Goal: Information Seeking & Learning: Learn about a topic

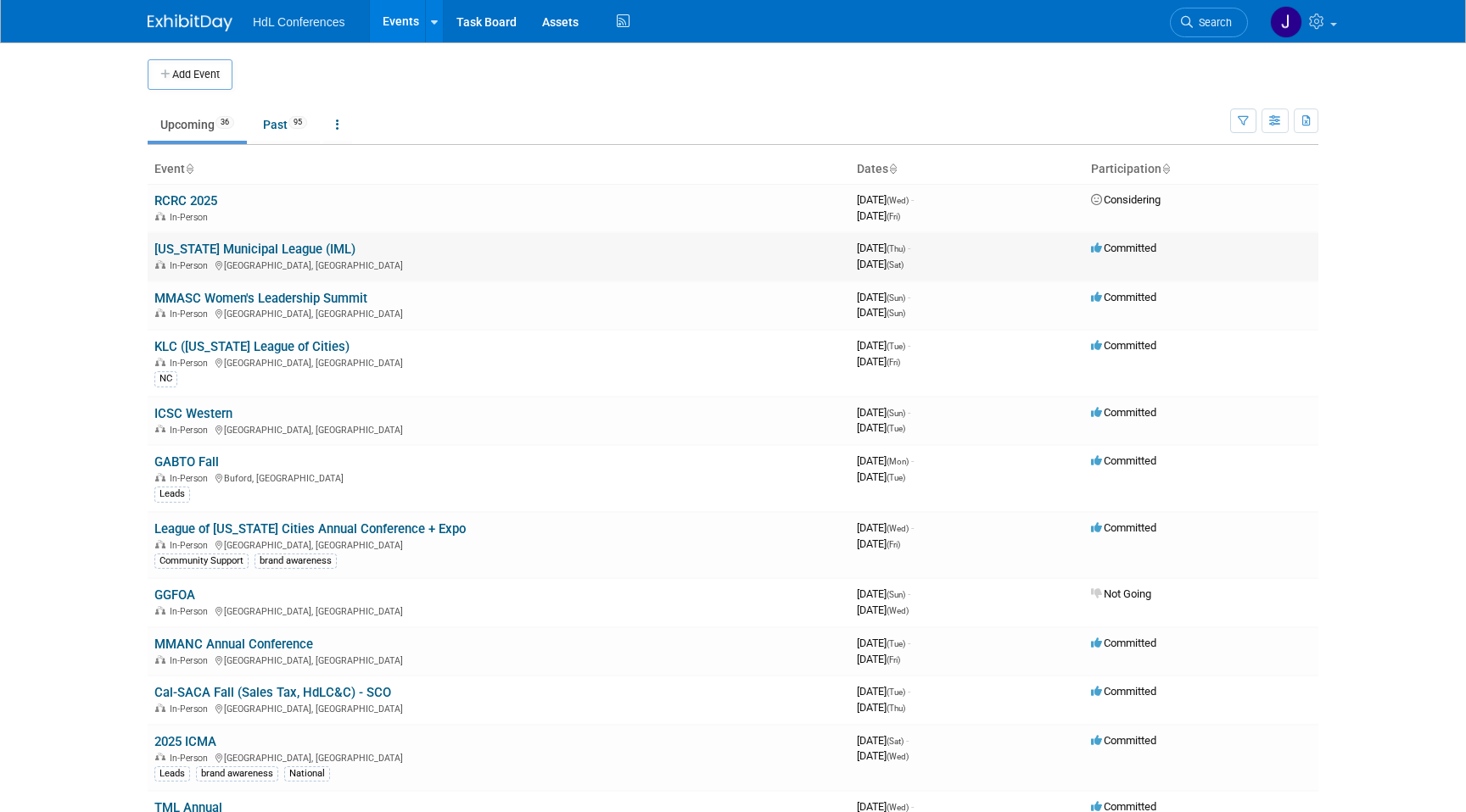
click at [245, 247] on link "[US_STATE] Municipal League (IML)" at bounding box center [255, 249] width 201 height 15
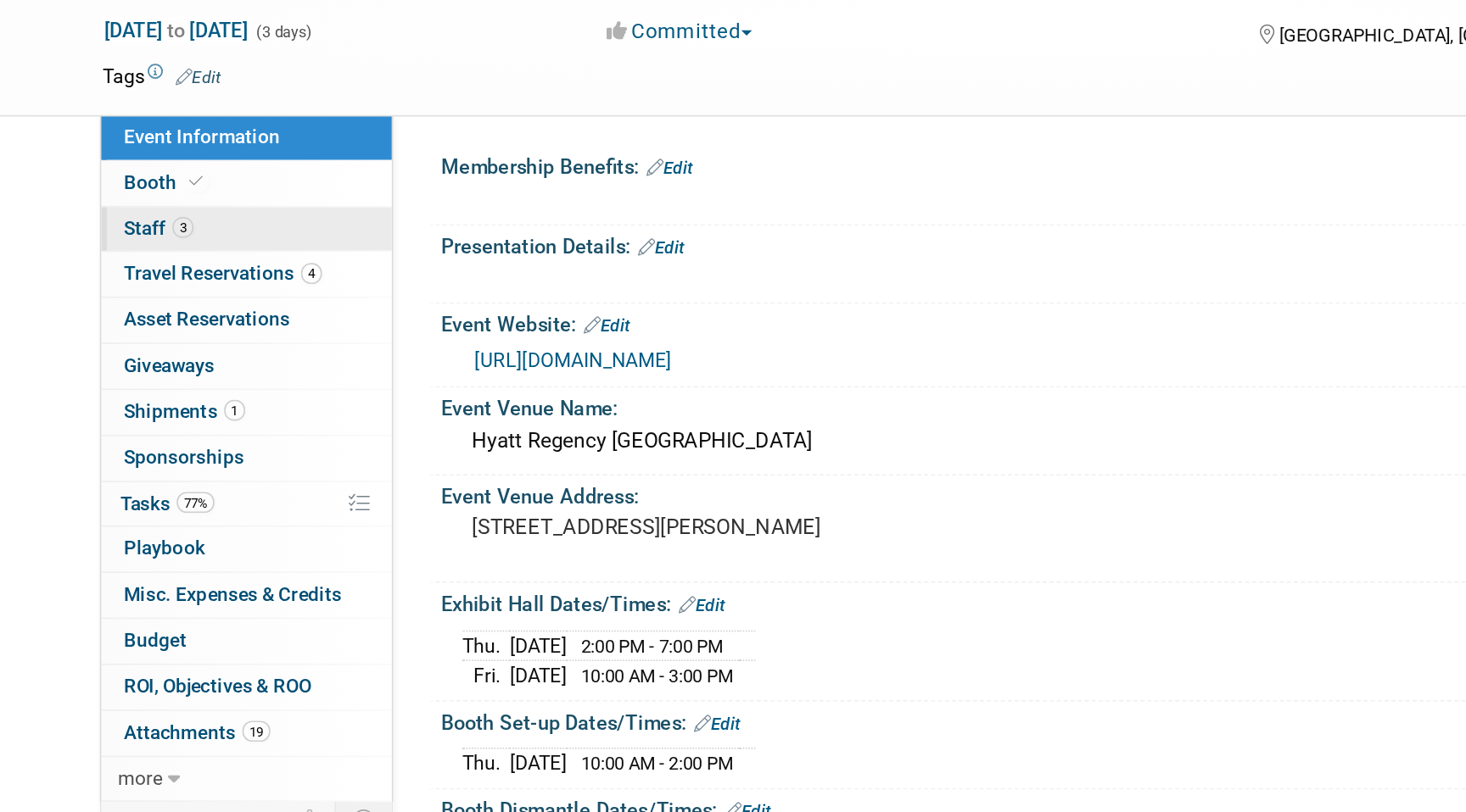
click at [222, 215] on link "3 Staff 3" at bounding box center [235, 217] width 176 height 27
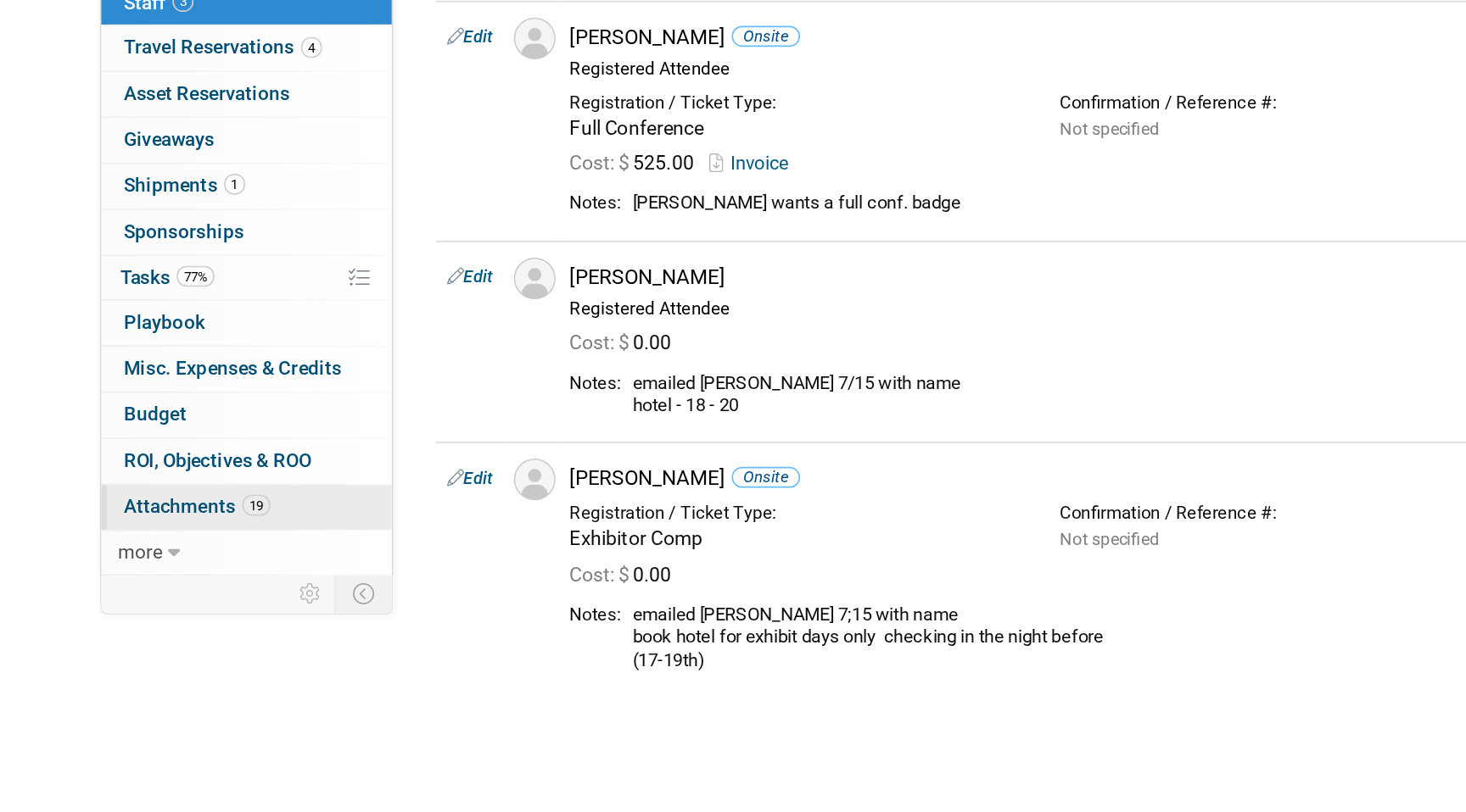
click at [229, 525] on span "Attachments 19" at bounding box center [205, 523] width 89 height 14
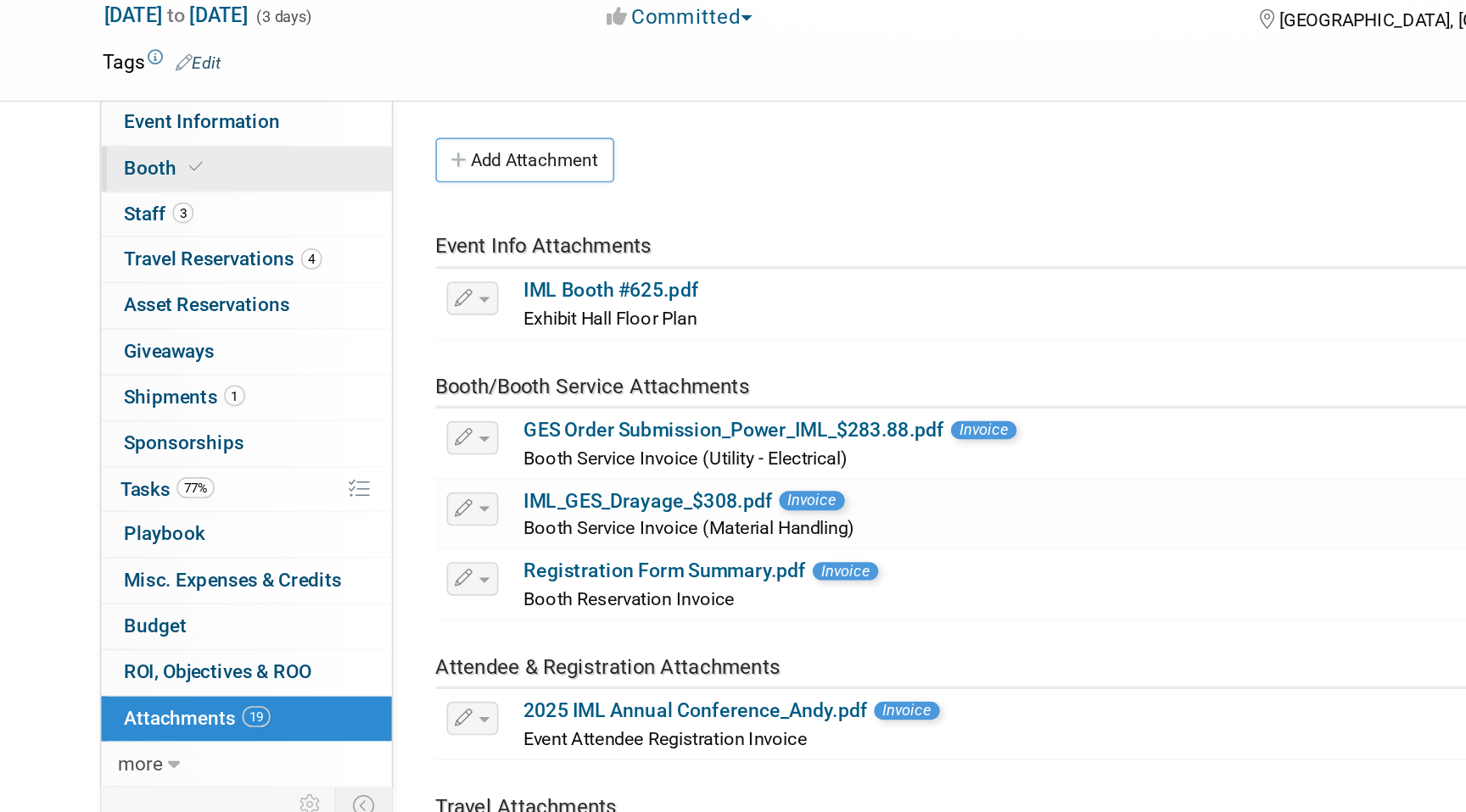
click at [250, 196] on link "Booth" at bounding box center [235, 189] width 176 height 27
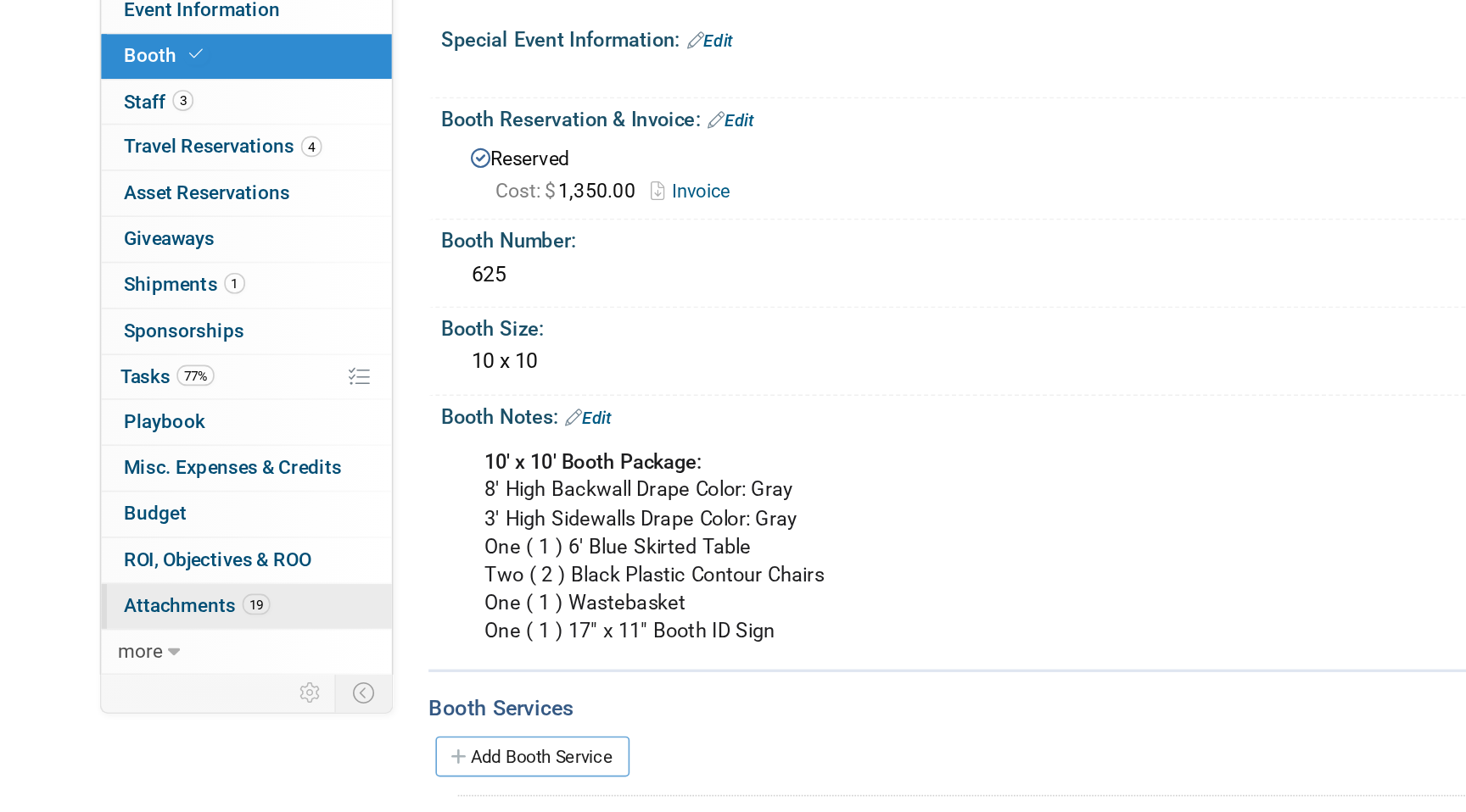
click at [218, 513] on link "19 Attachments 19" at bounding box center [235, 523] width 176 height 27
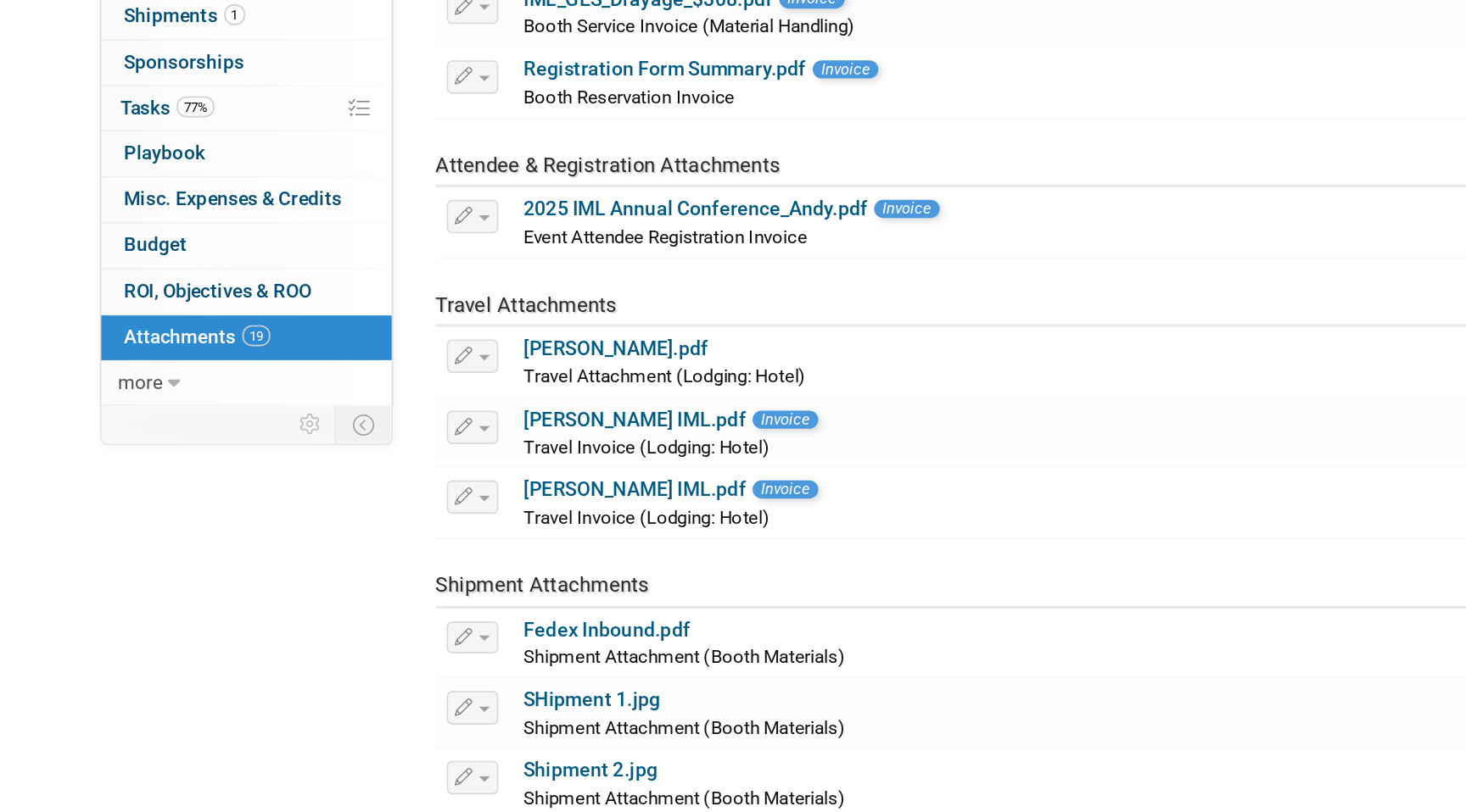
scroll to position [73, 0]
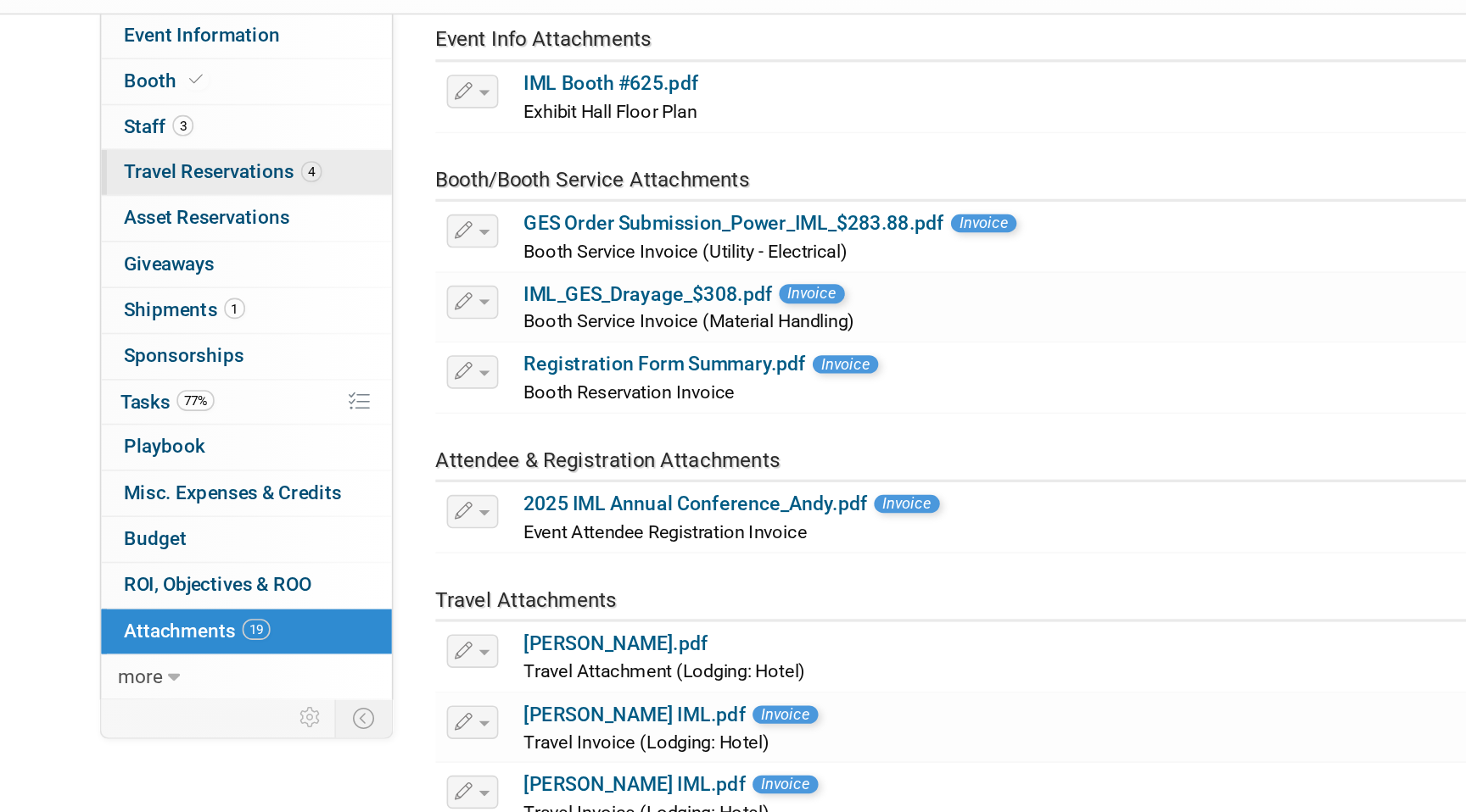
click at [245, 248] on span "Travel Reservations 4" at bounding box center [221, 245] width 121 height 14
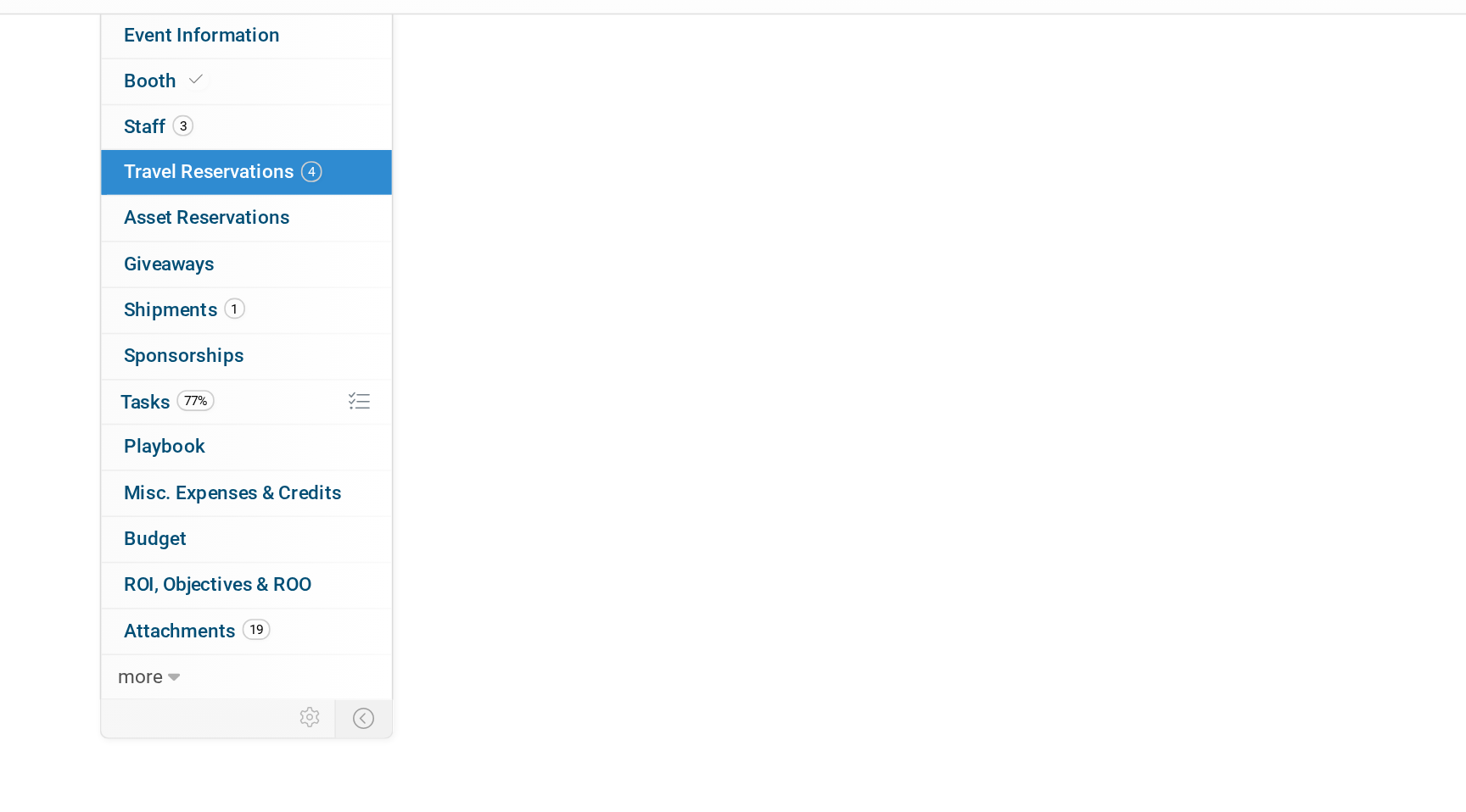
scroll to position [0, 0]
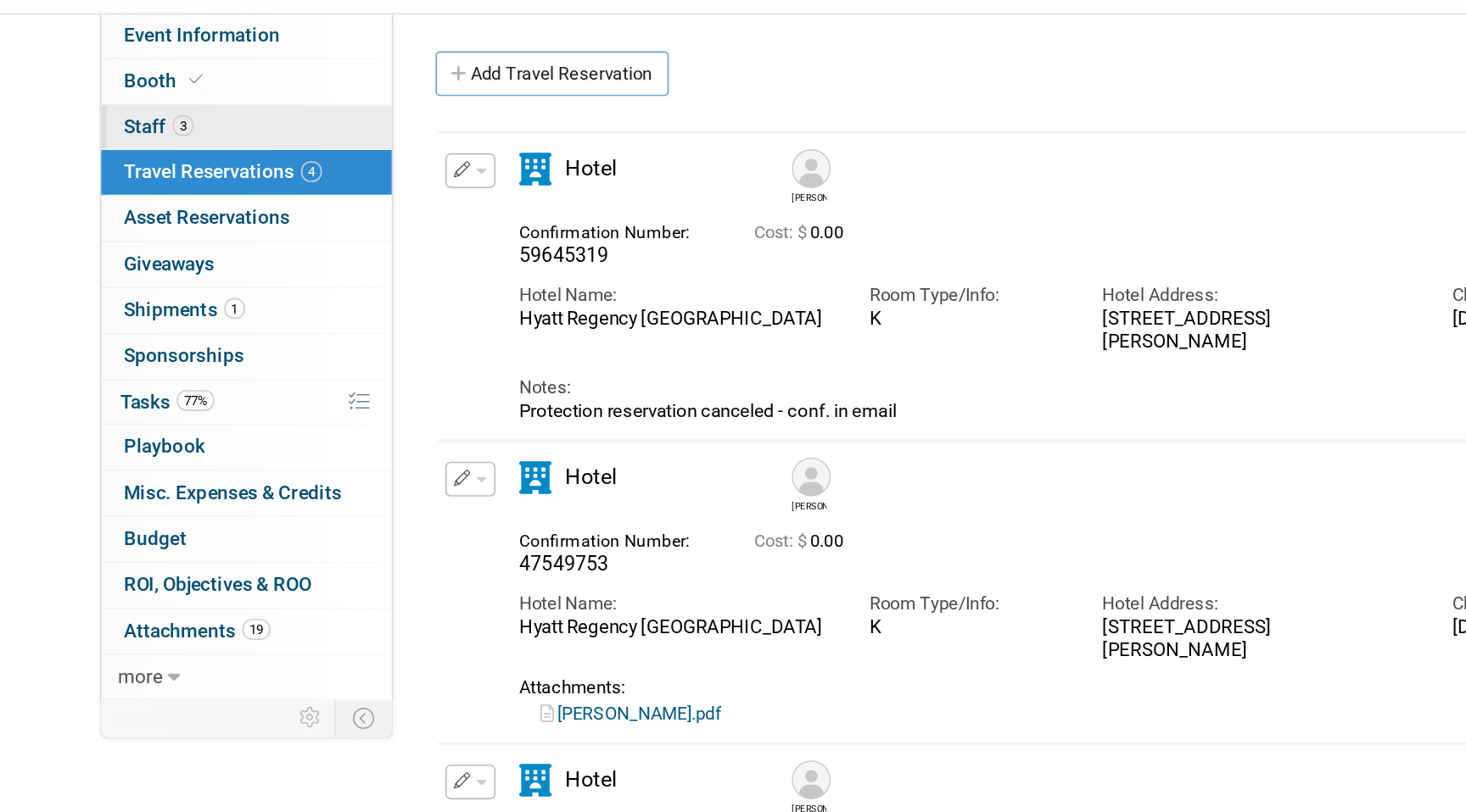
click at [221, 212] on link "3 Staff 3" at bounding box center [235, 217] width 176 height 27
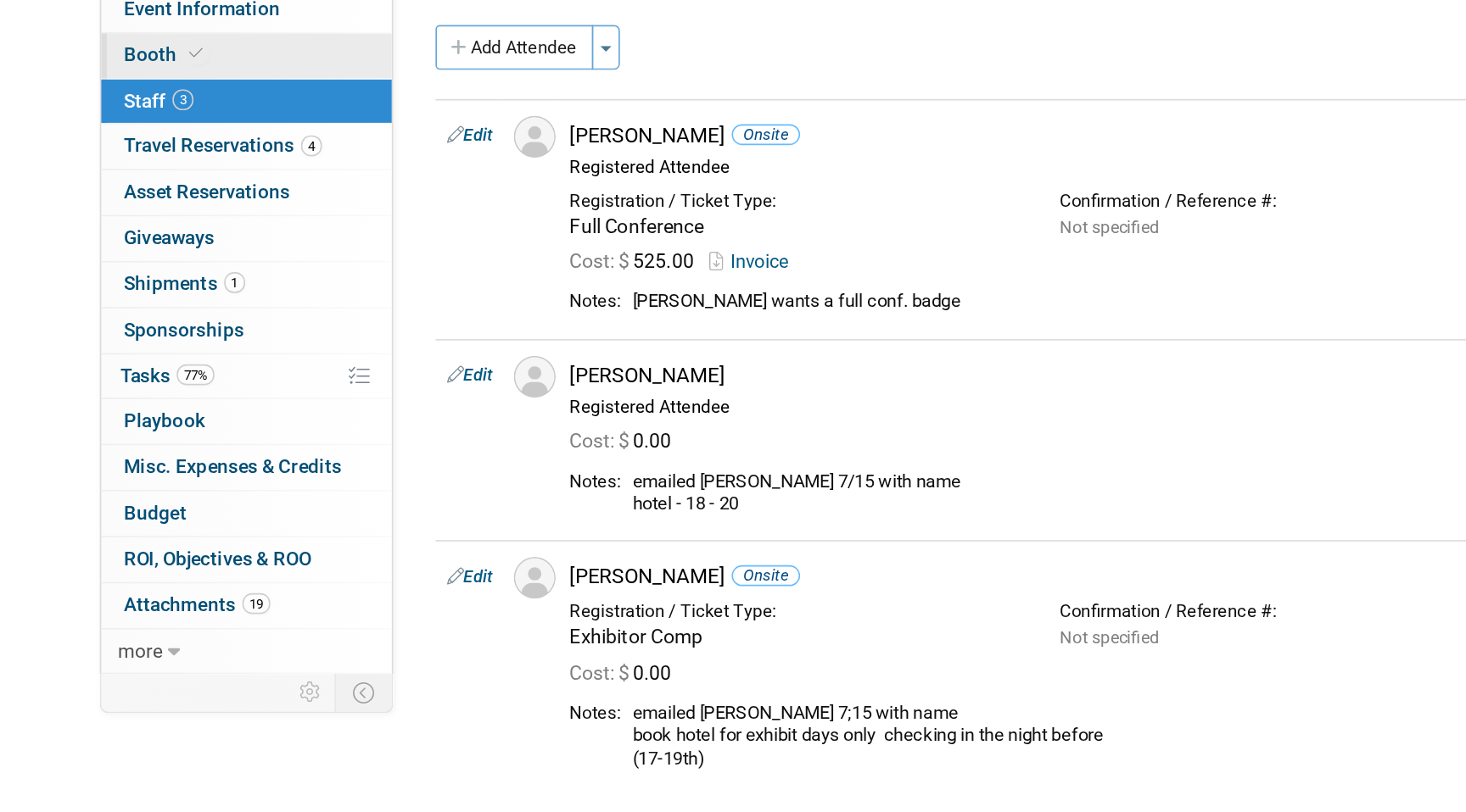
click at [220, 189] on link "Booth" at bounding box center [235, 189] width 176 height 27
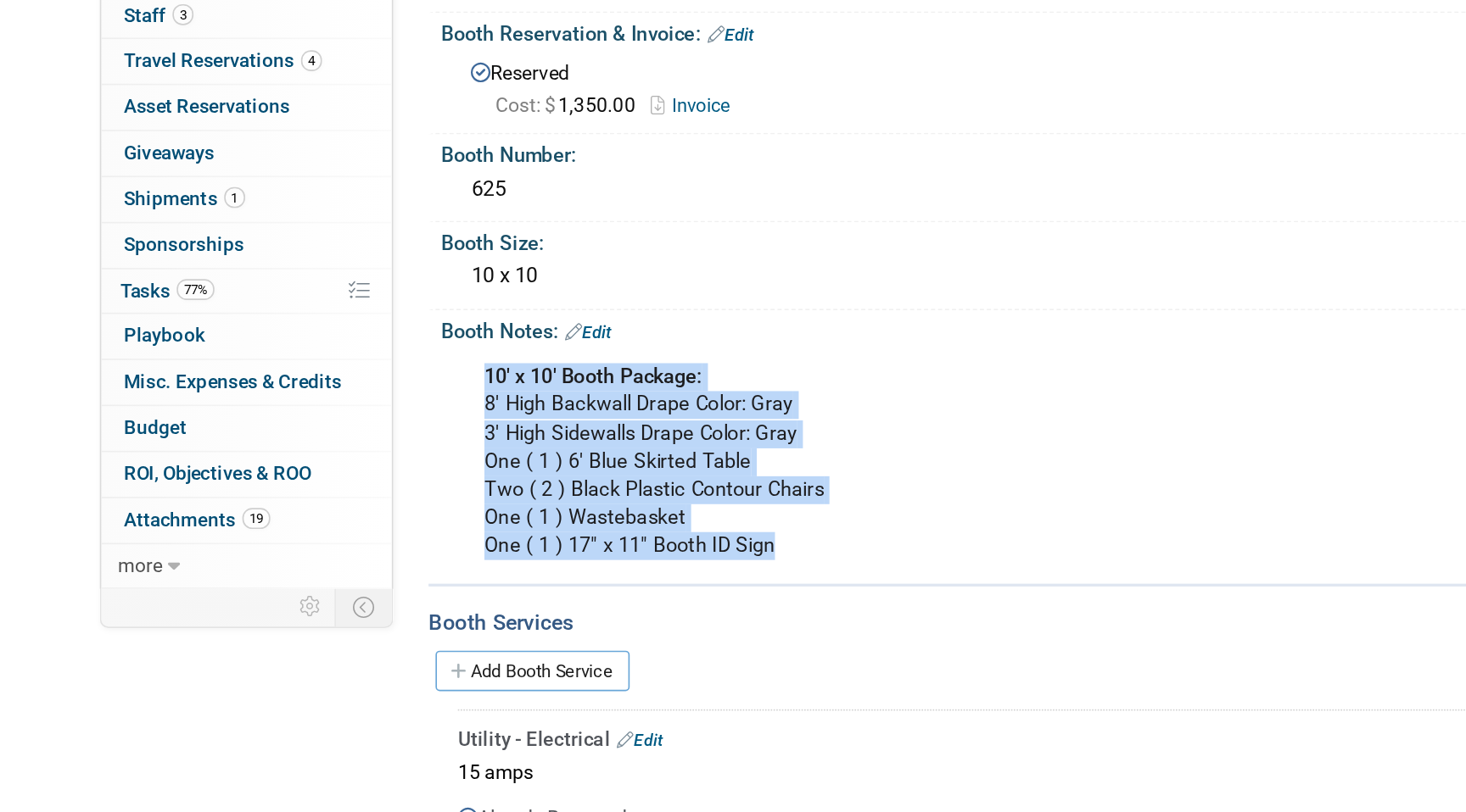
drag, startPoint x: 375, startPoint y: 435, endPoint x: 576, endPoint y: 540, distance: 226.8
click at [576, 540] on div "10' x 10' Booth Package: 8' High Backwall Drape Color: Gray 3' High Sidewalls D…" at bounding box center [749, 488] width 764 height 137
copy div "10' x 10' Booth Package: 8' High Backwall Drape Color: Gray 3' High Sidewalls D…"
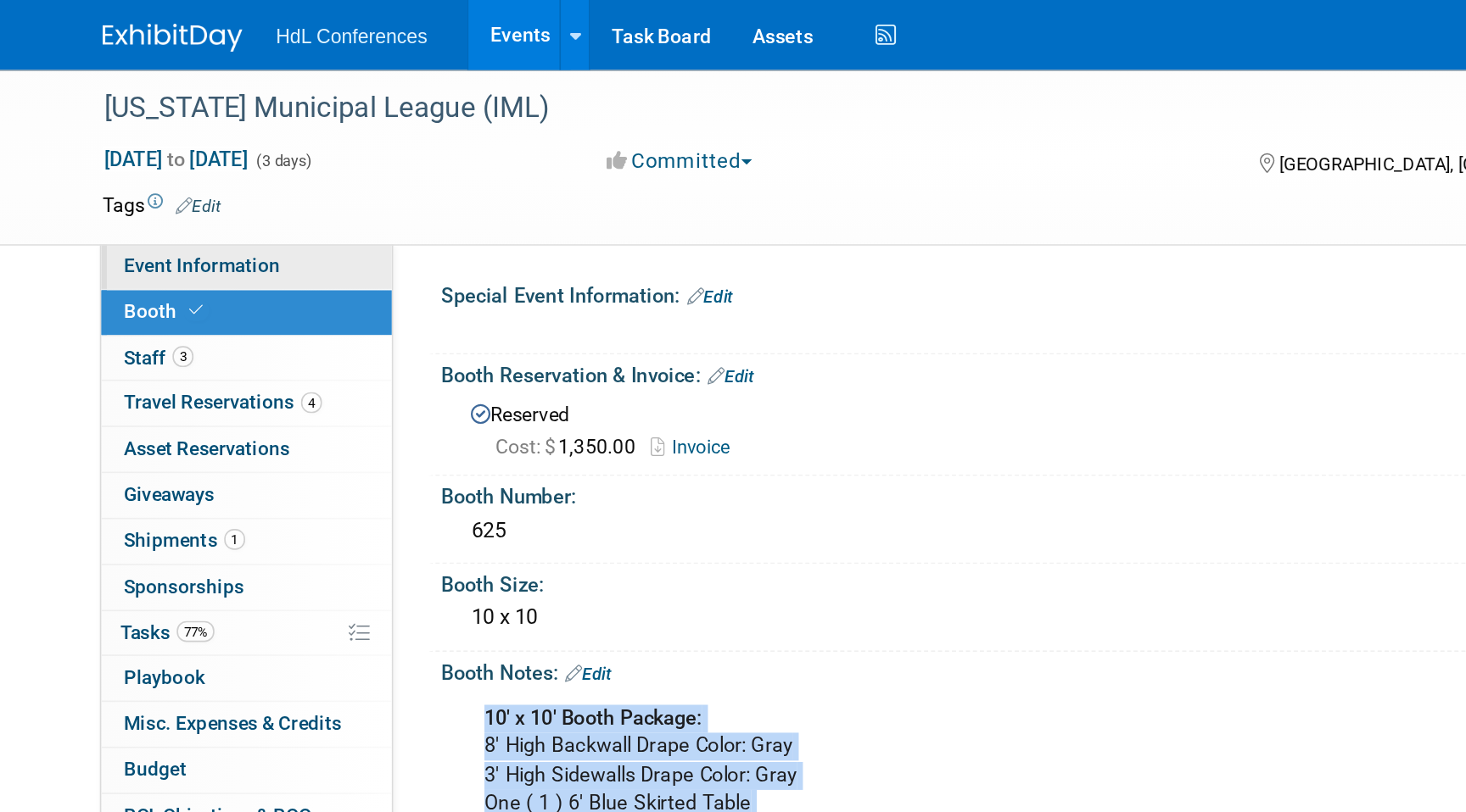
click at [263, 164] on link "Event Information" at bounding box center [235, 161] width 176 height 27
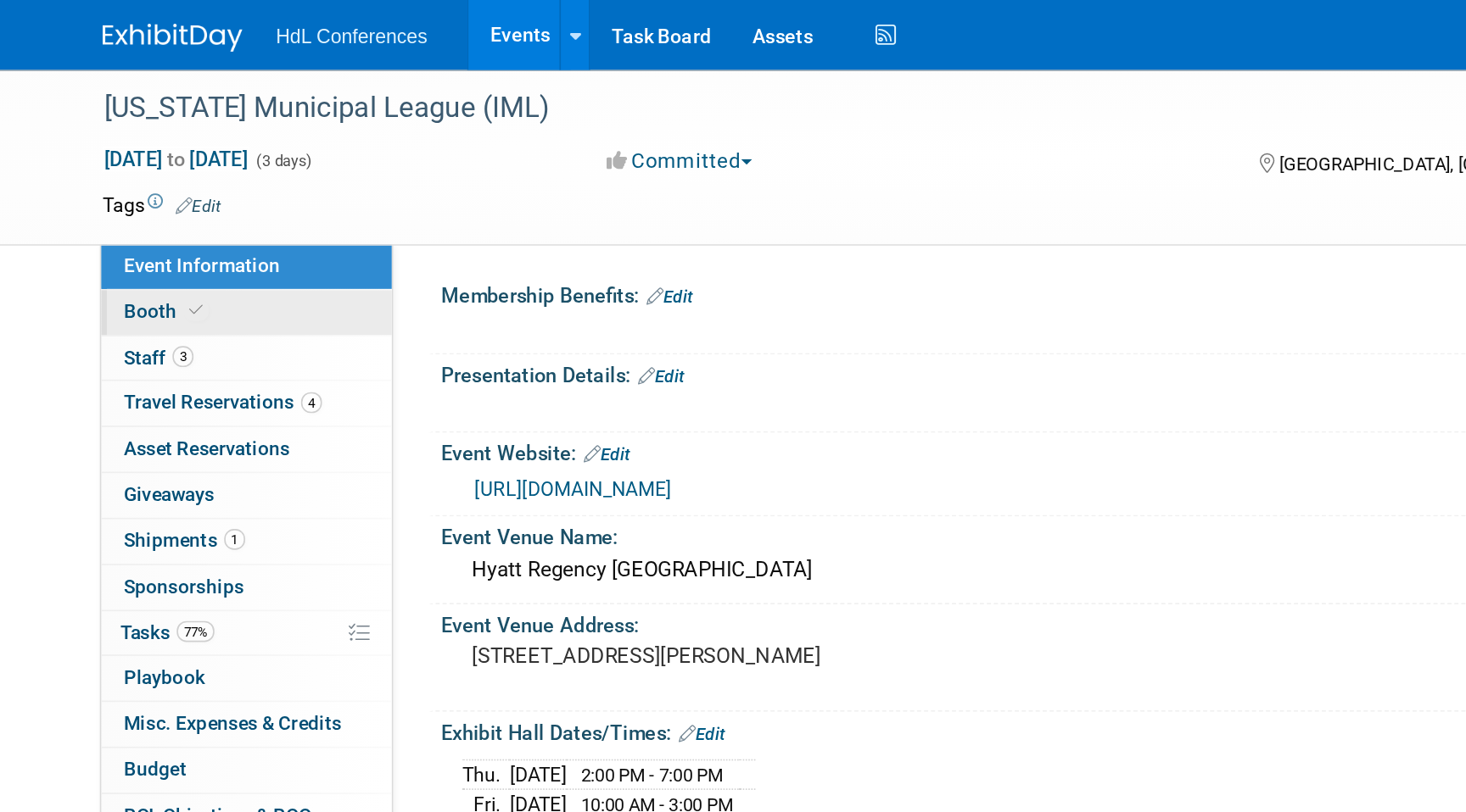
click at [278, 185] on link "Booth" at bounding box center [235, 189] width 176 height 27
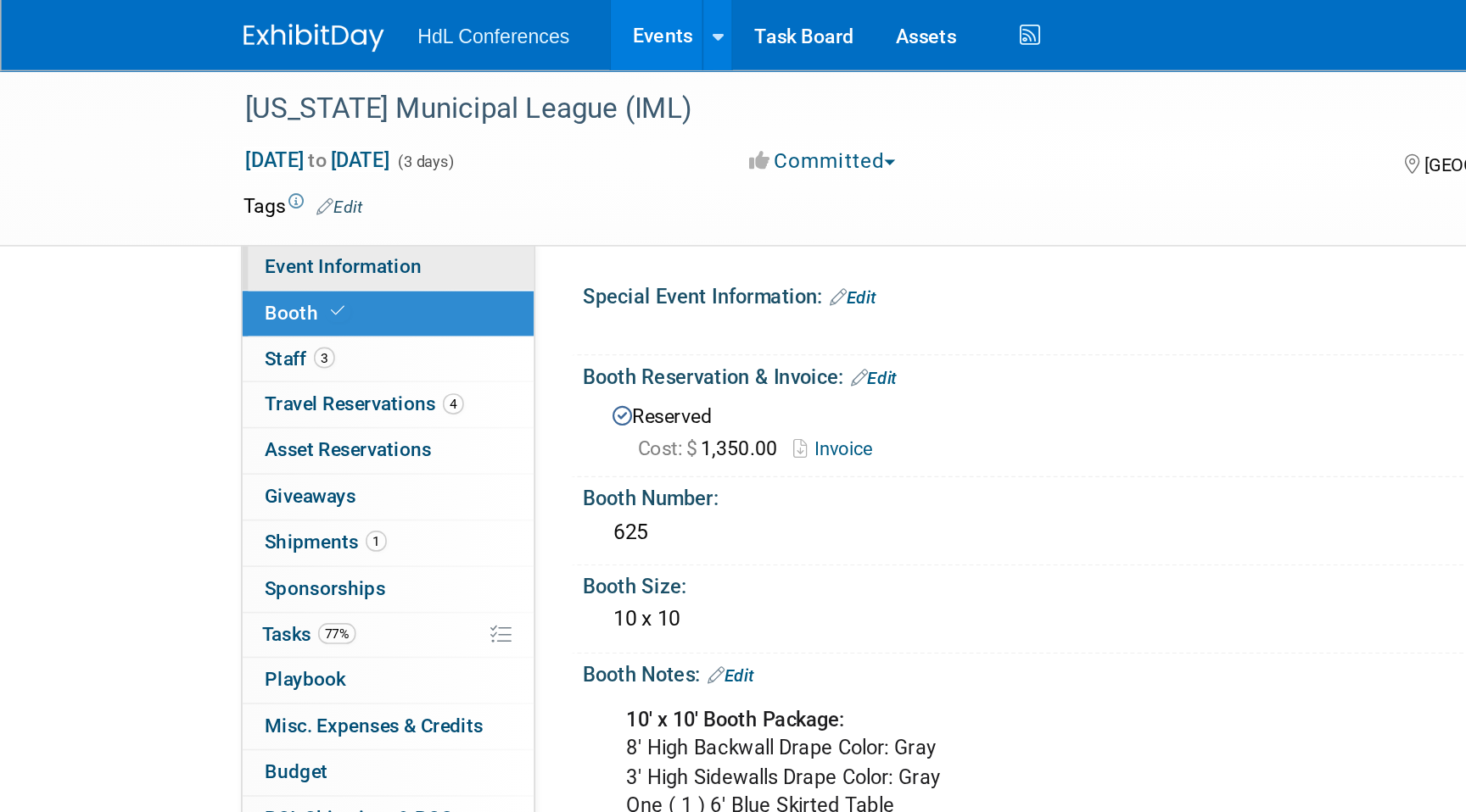
click at [221, 159] on span "Event Information" at bounding box center [208, 161] width 95 height 14
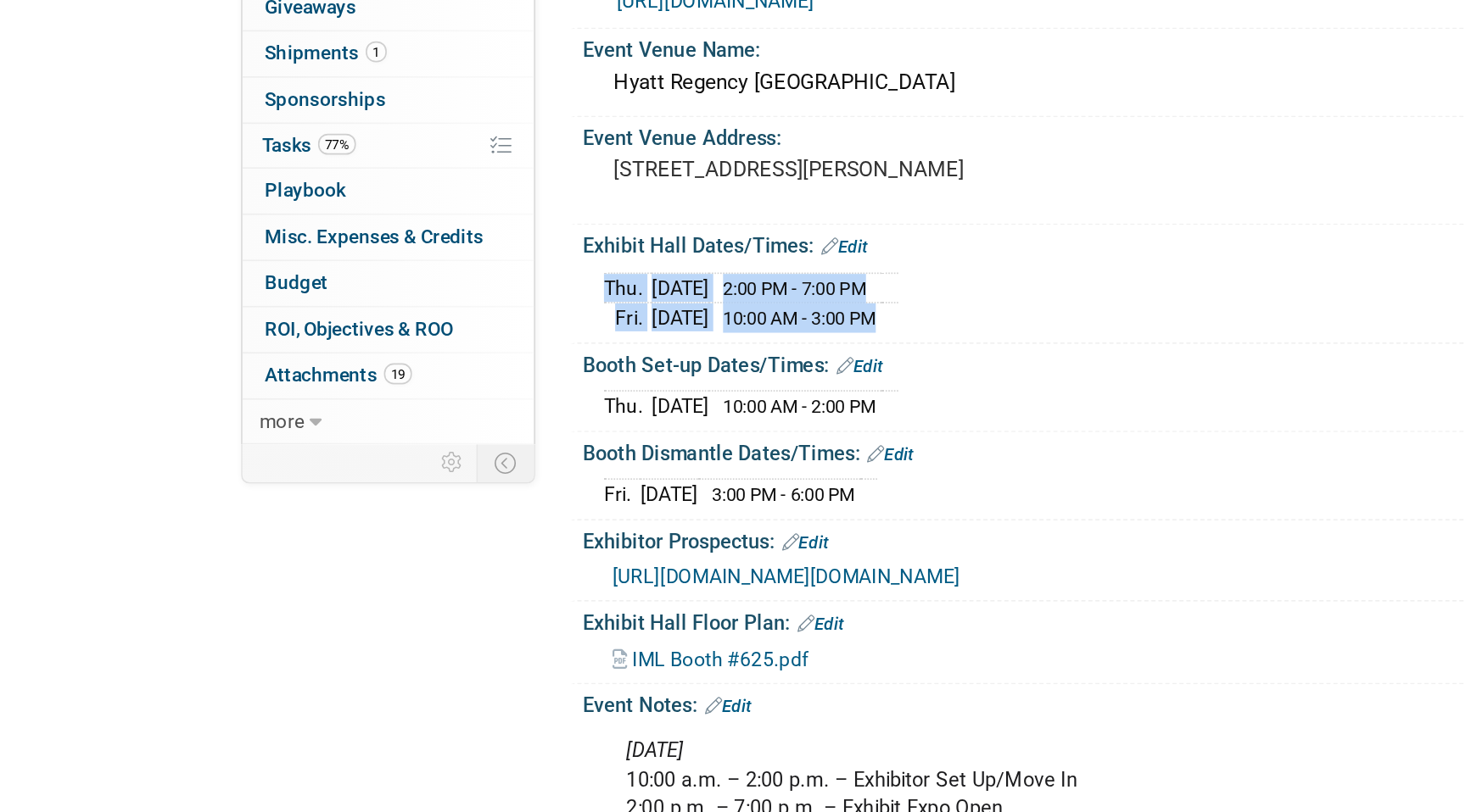
drag, startPoint x: 364, startPoint y: 468, endPoint x: 577, endPoint y: 481, distance: 213.4
click at [577, 481] on div "[DATE] 2:00 PM - 7:00 PM [DATE] 10:00 AM - 3:00 PM" at bounding box center [835, 475] width 965 height 47
copy div "[DATE] 2:00 PM - 7:00 PM [DATE] 10:00 AM - 3:00 PM"
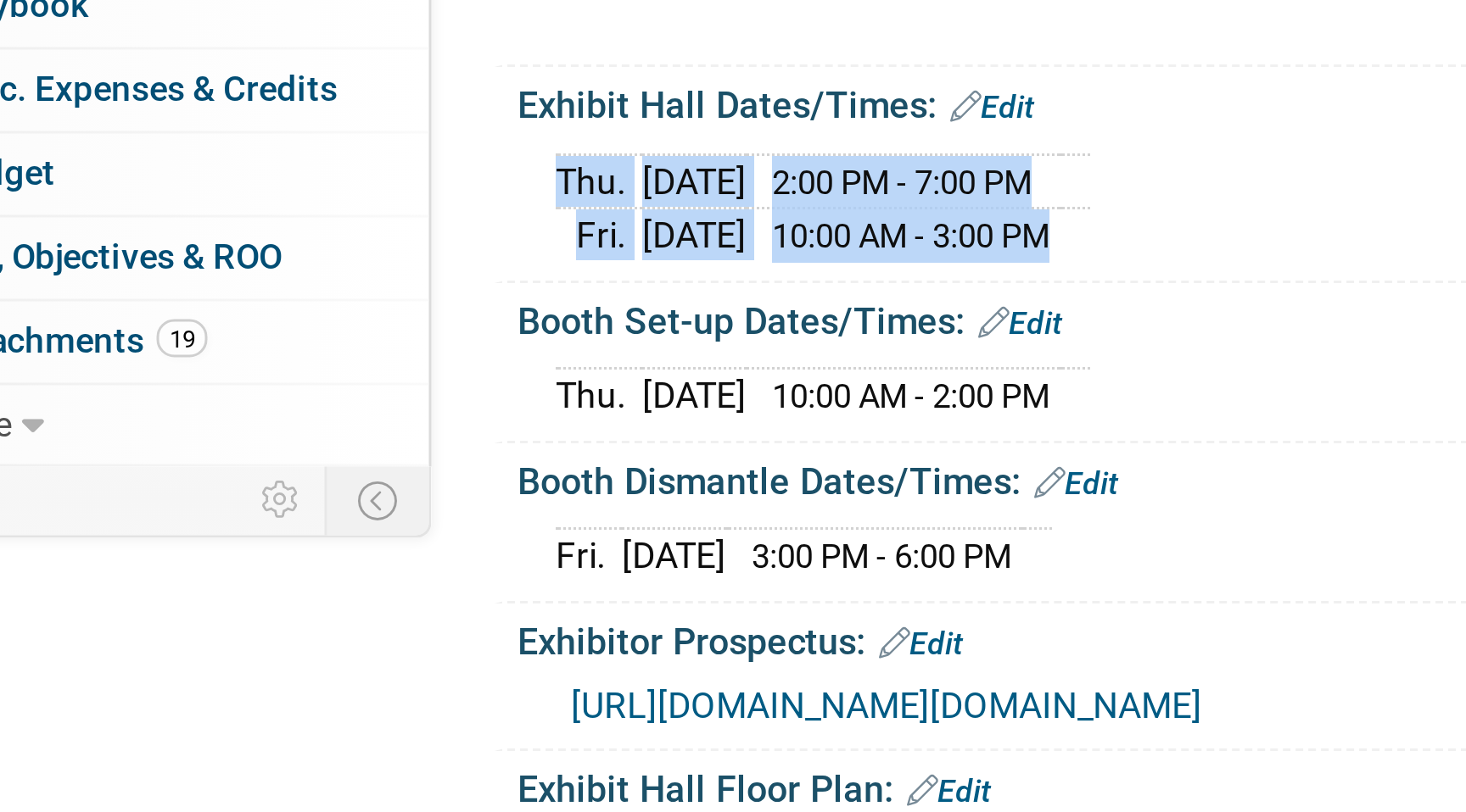
drag, startPoint x: 471, startPoint y: 541, endPoint x: 564, endPoint y: 540, distance: 93.0
click at [530, 540] on span "10:00 AM - 2:00 PM" at bounding box center [483, 542] width 92 height 13
copy span "10:00 AM - 2:00 PM"
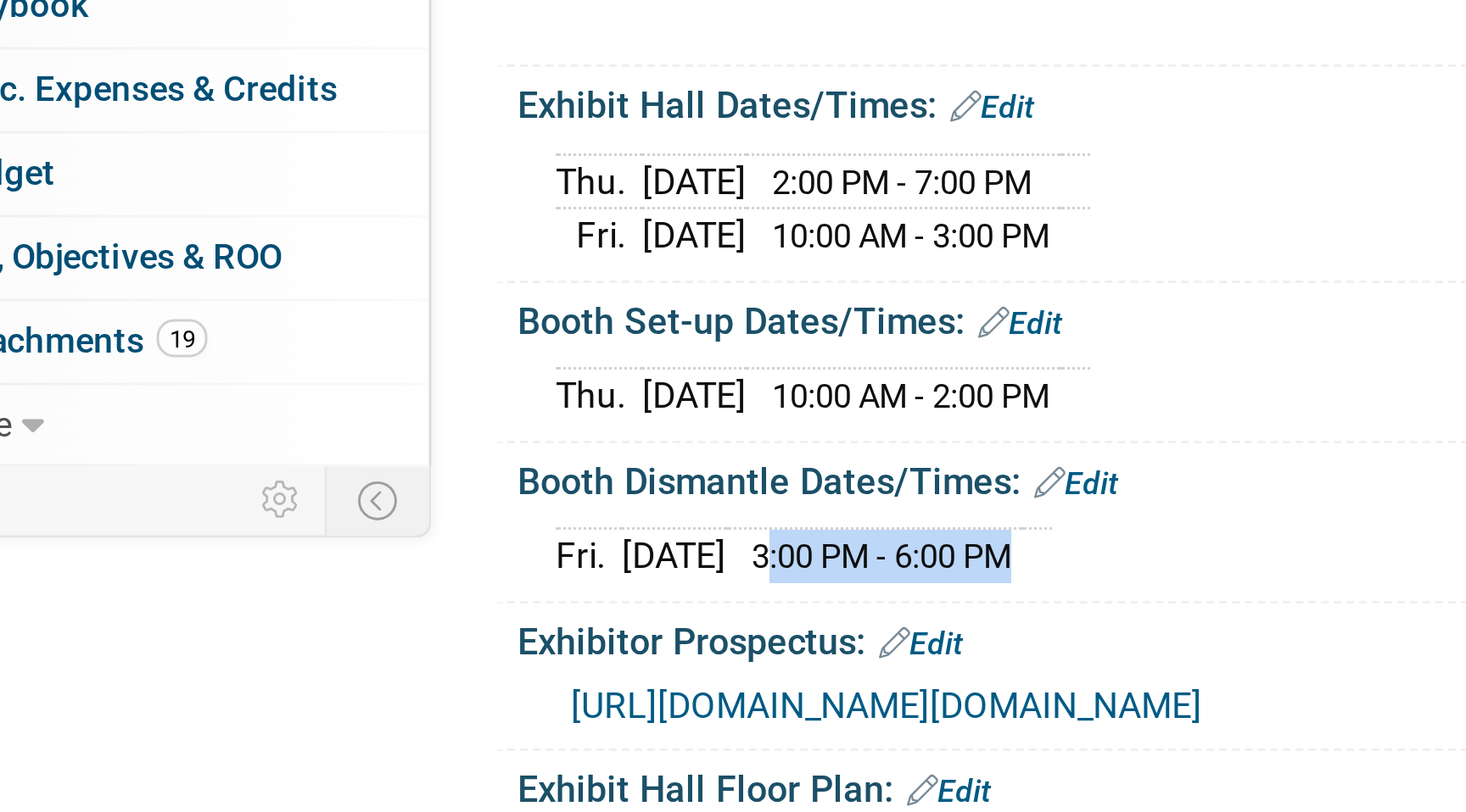
drag, startPoint x: 464, startPoint y: 593, endPoint x: 564, endPoint y: 593, distance: 100.0
click at [531, 593] on tr "[DATE] 3:00 PM - 6:00 PM" at bounding box center [448, 596] width 165 height 18
copy tr "3:00 PM - 6:00 PM"
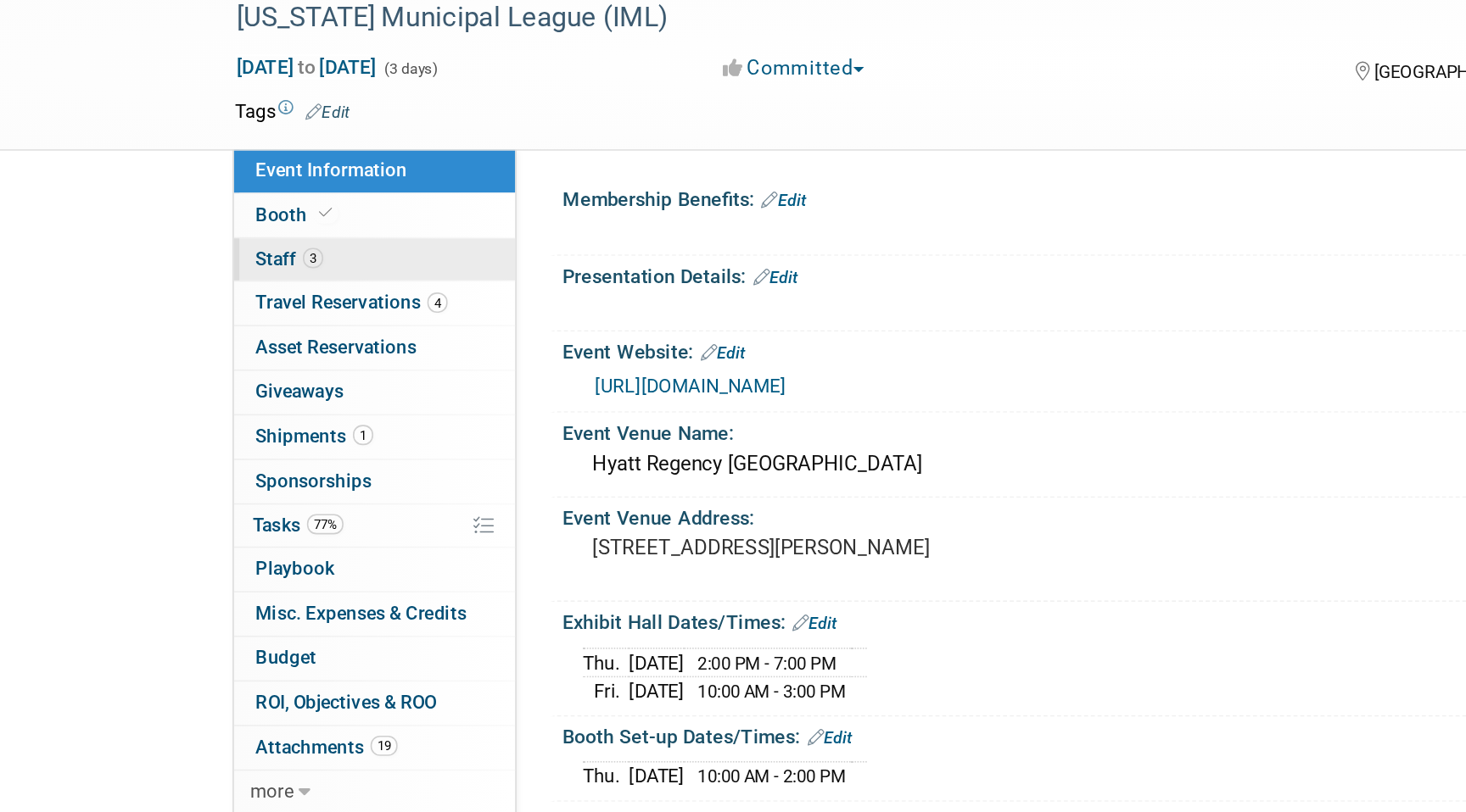
click at [248, 204] on link "3 Staff 3" at bounding box center [235, 217] width 176 height 27
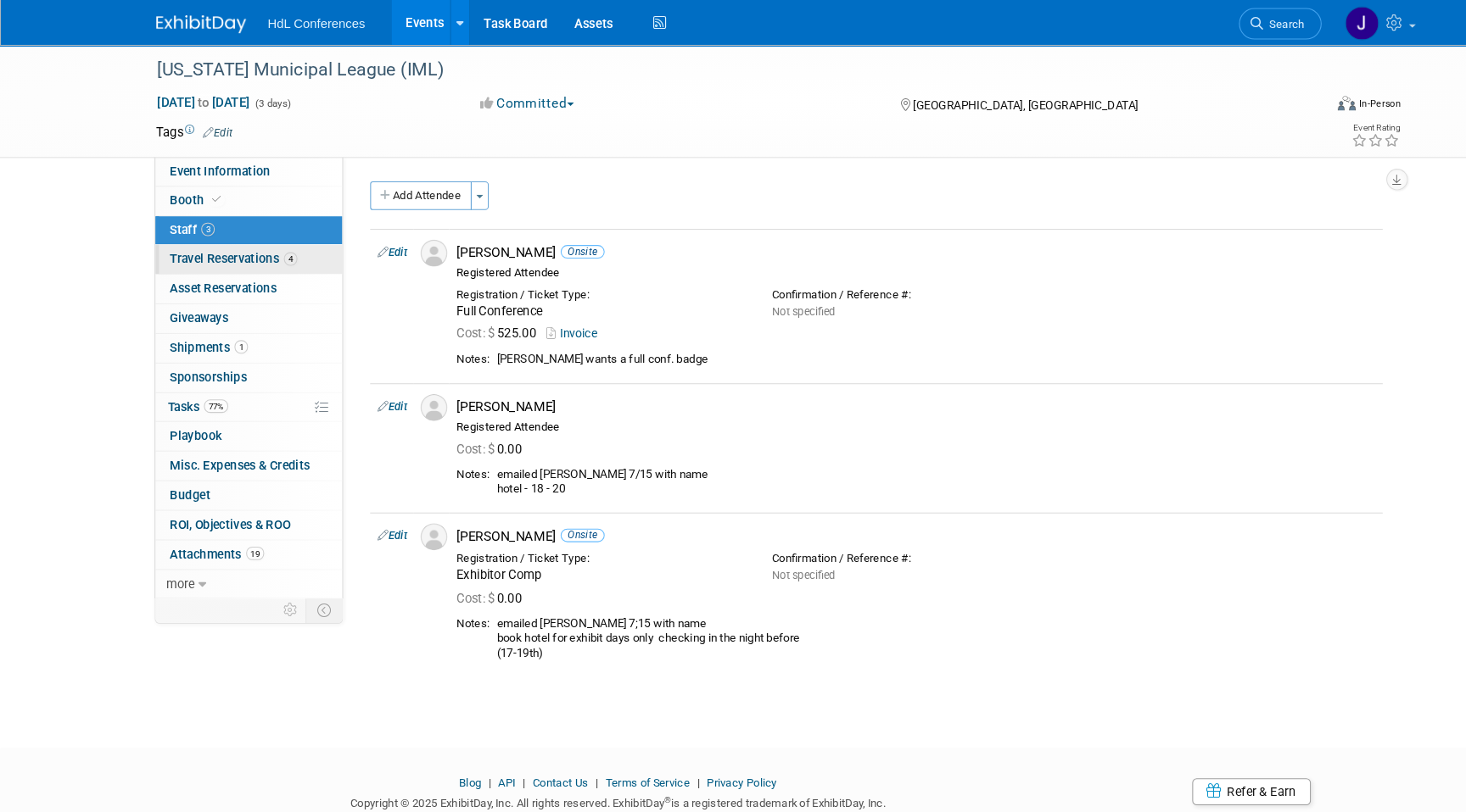
click at [241, 236] on link "4 Travel Reservations 4" at bounding box center [235, 245] width 176 height 27
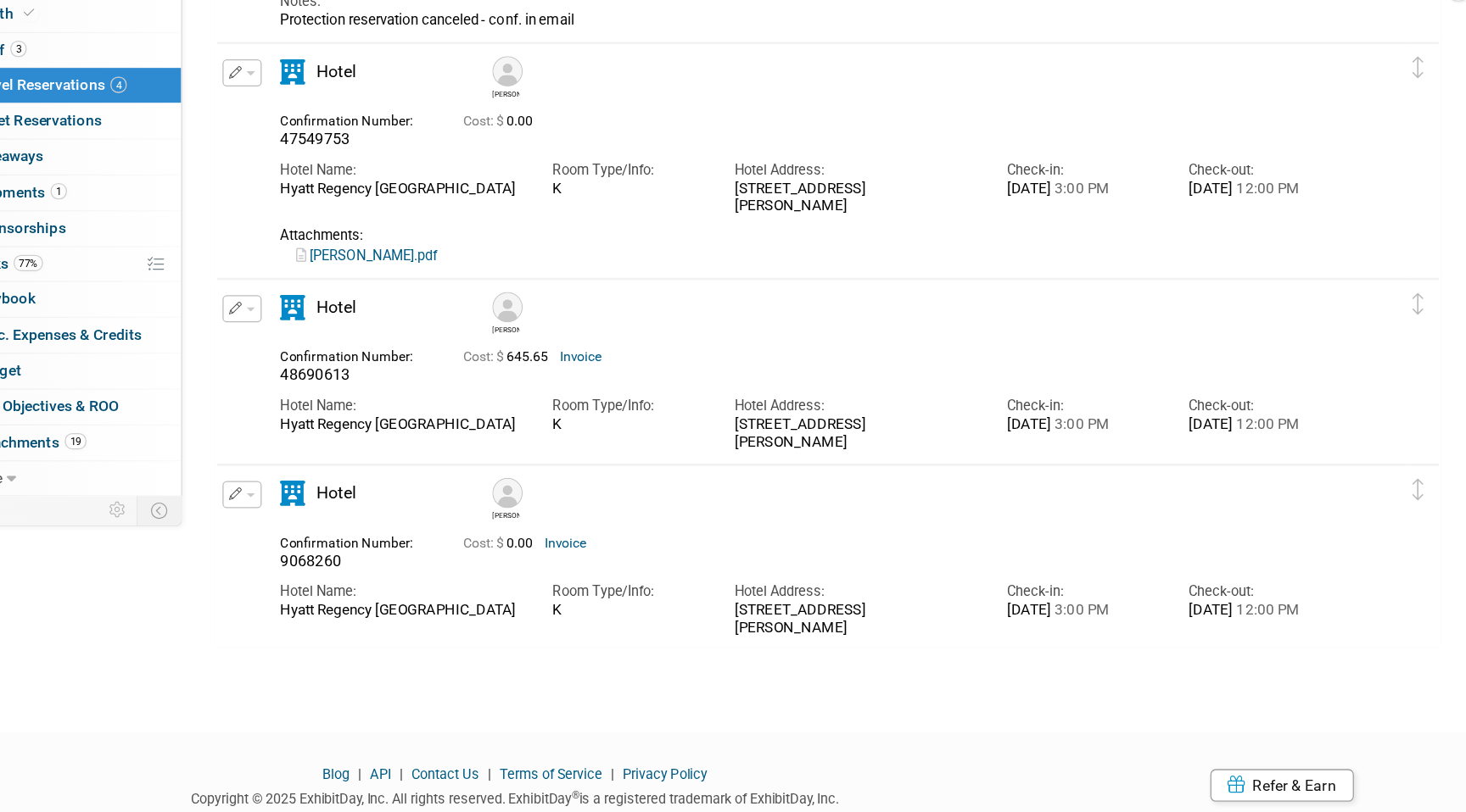
scroll to position [211, 0]
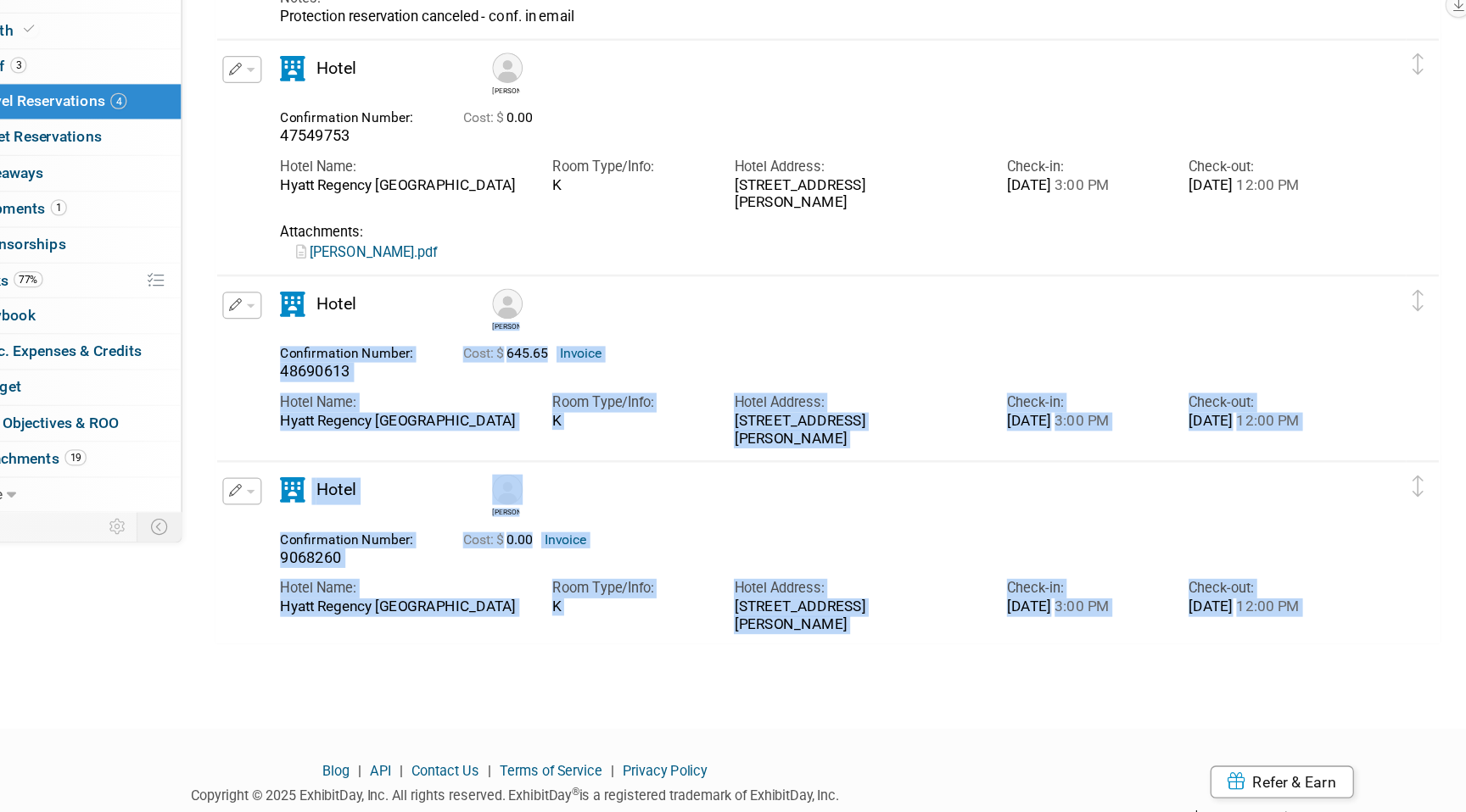
drag, startPoint x: 707, startPoint y: 395, endPoint x: 756, endPoint y: 671, distance: 280.3
click at [756, 671] on div "[US_STATE] Municipal League (IML) [DATE] to [DATE] (3 days) [DATE] to [DATE] Co…" at bounding box center [733, 267] width 1466 height 872
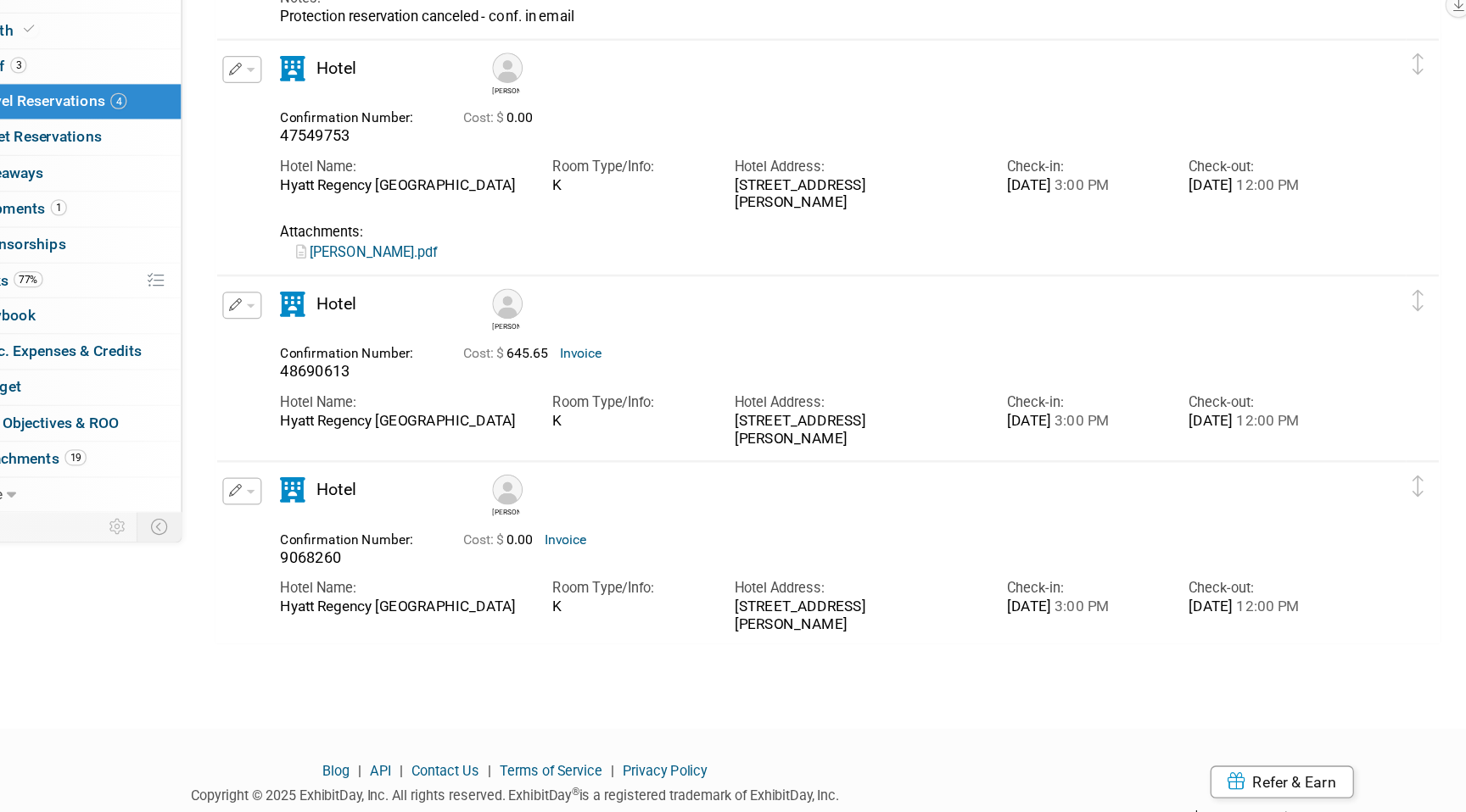
click at [773, 677] on div "[US_STATE] Municipal League (IML) [DATE] to [DATE] (3 days) [DATE] to [DATE] Co…" at bounding box center [733, 267] width 1466 height 872
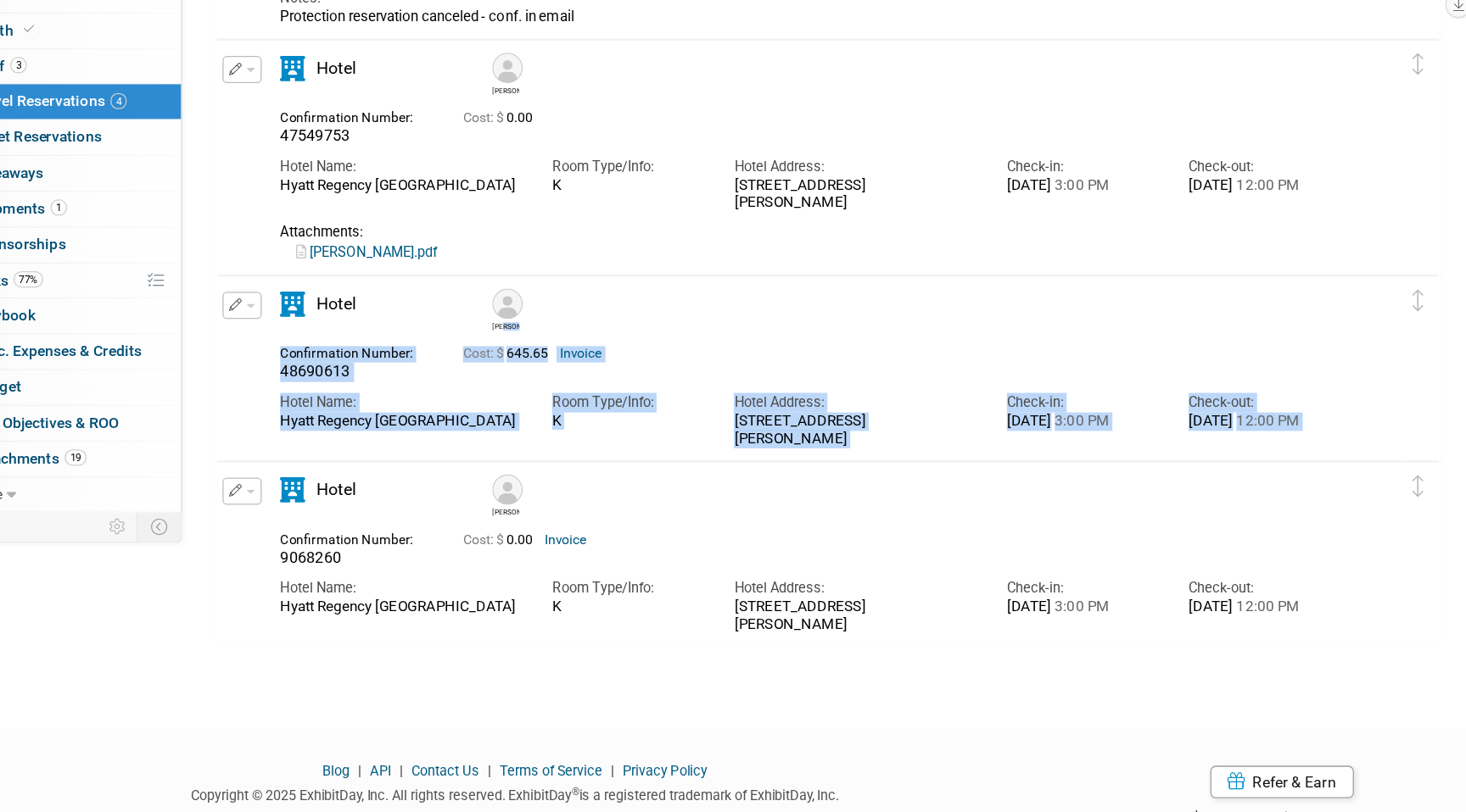
drag, startPoint x: 800, startPoint y: 667, endPoint x: 575, endPoint y: 420, distance: 334.1
click at [575, 420] on div at bounding box center [827, 338] width 956 height 661
click at [899, 486] on div "Hotel Address:" at bounding box center [847, 479] width 186 height 15
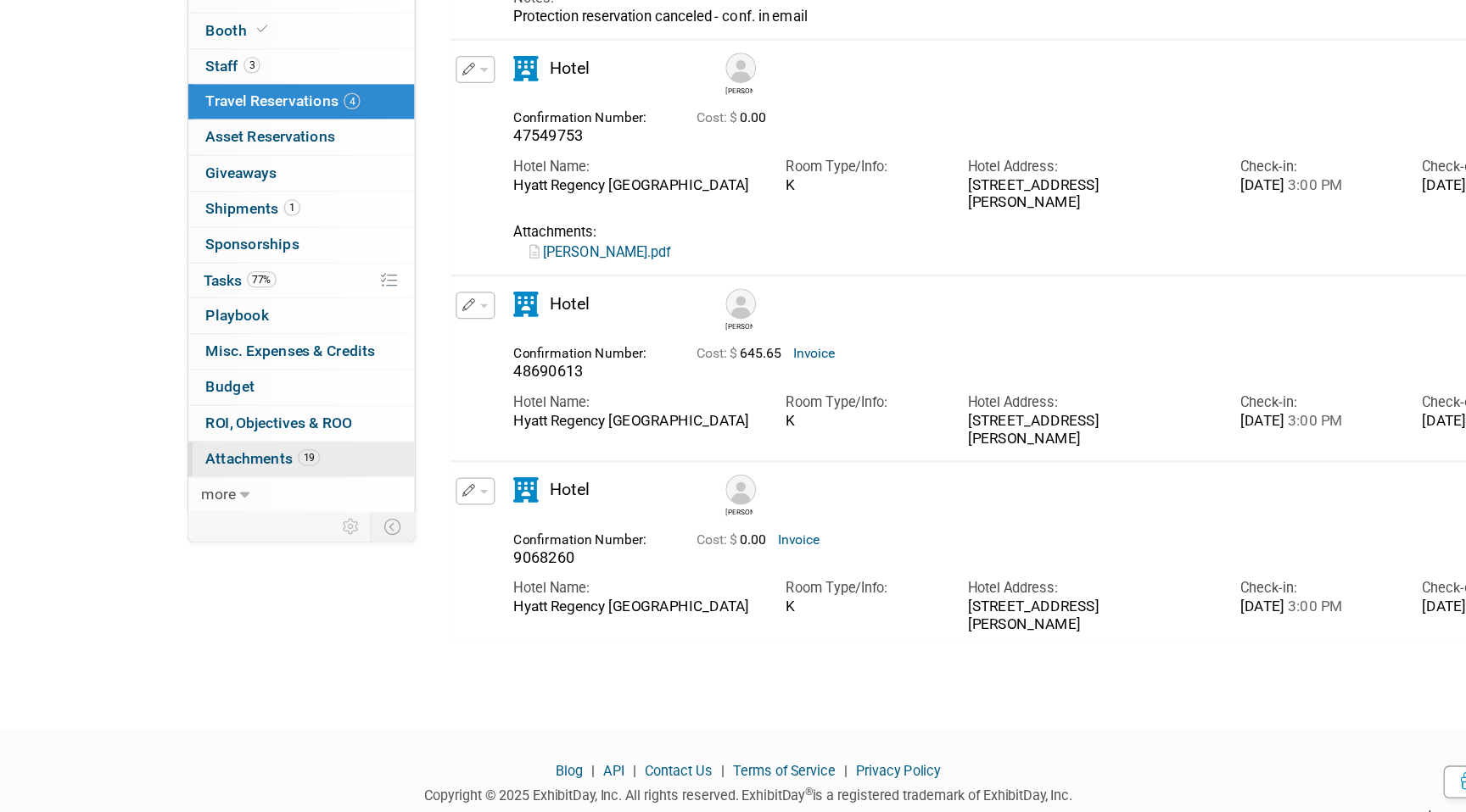
click at [240, 521] on span "19" at bounding box center [241, 522] width 17 height 13
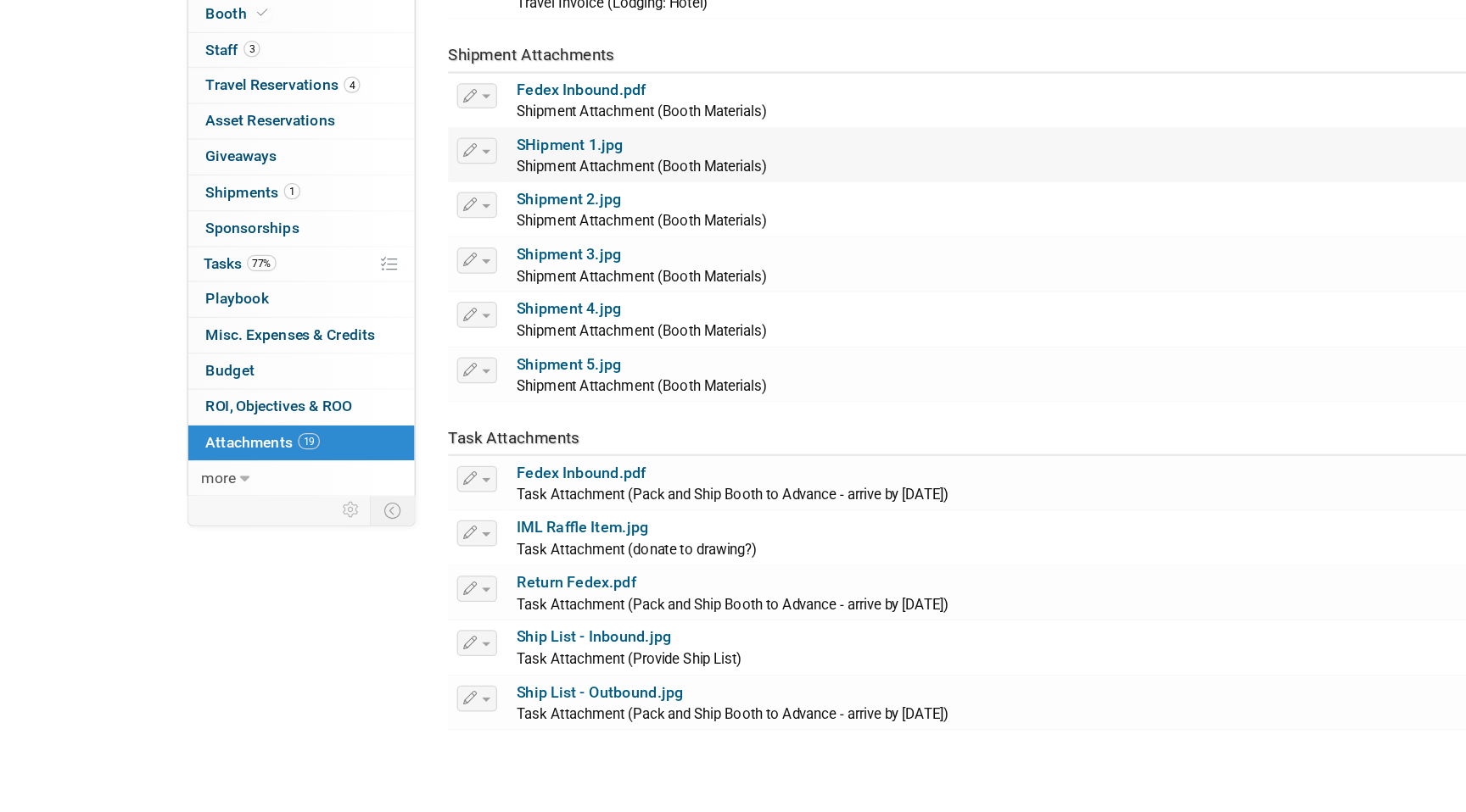
scroll to position [526, 0]
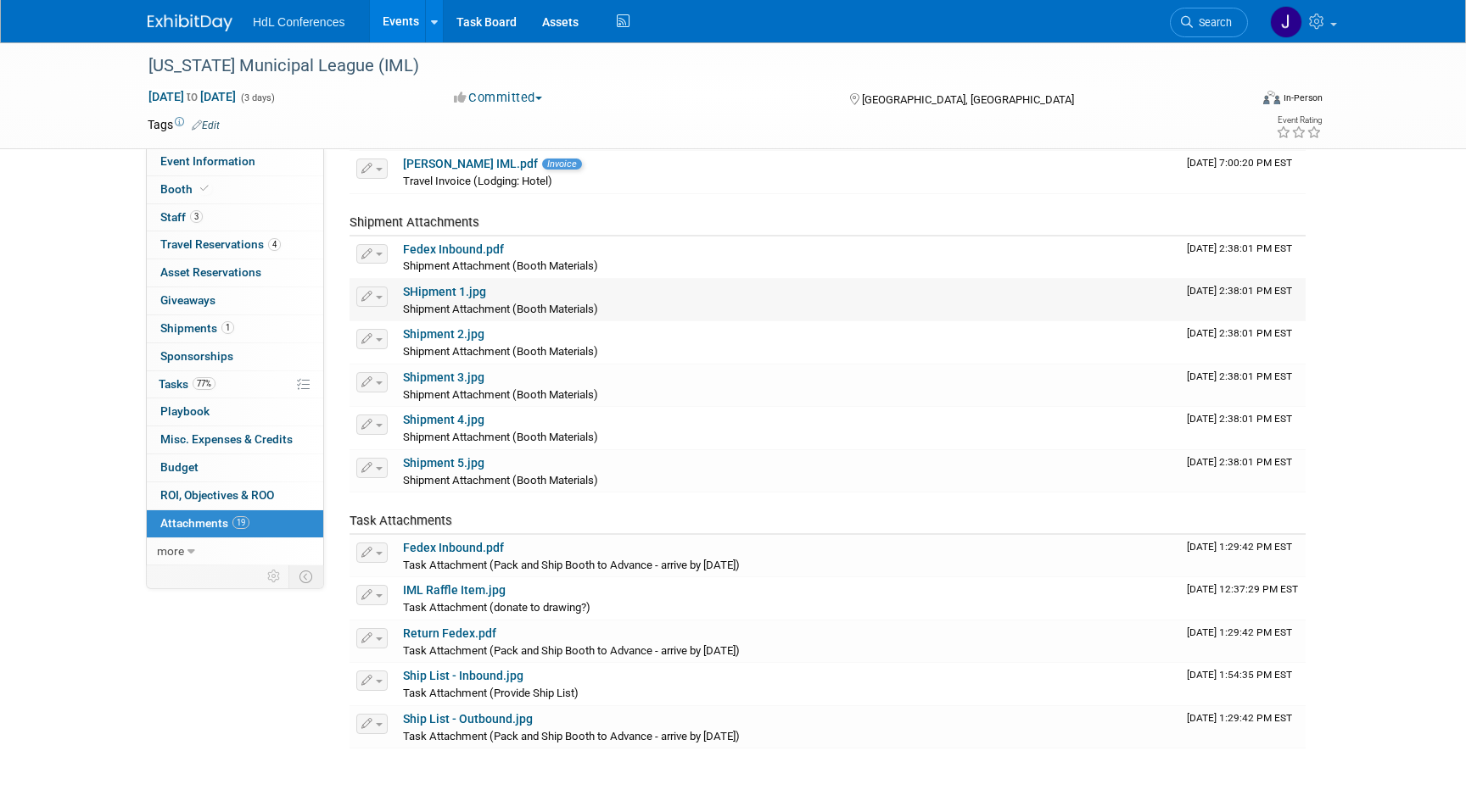
click at [465, 289] on link "SHipment 1.jpg" at bounding box center [445, 292] width 83 height 14
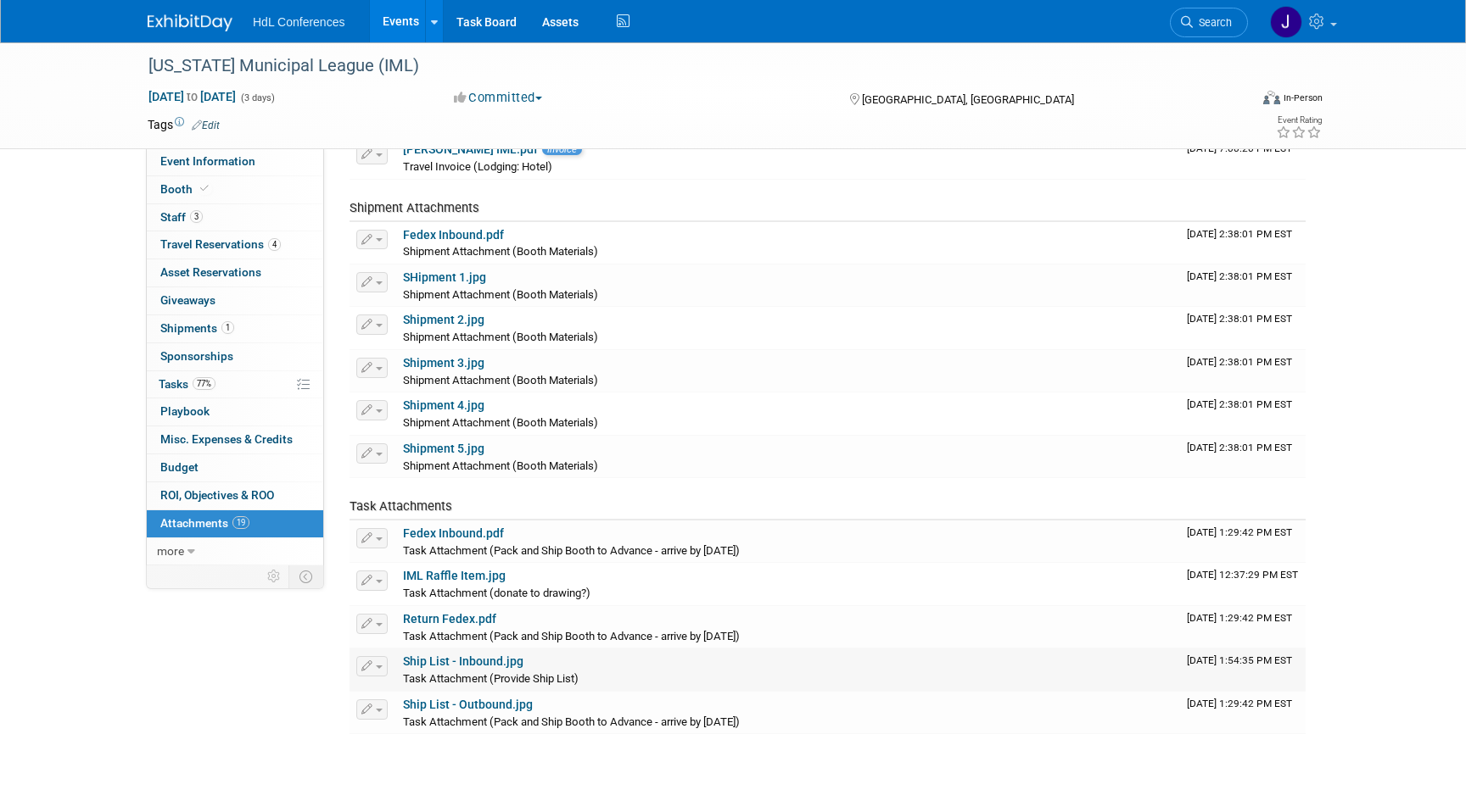
click at [498, 662] on link "Ship List - Inbound.jpg" at bounding box center [464, 661] width 121 height 14
click at [492, 710] on link "Ship List - Outbound.jpg" at bounding box center [468, 705] width 130 height 14
click at [476, 667] on link "Ship List - Inbound.jpg" at bounding box center [464, 661] width 121 height 14
click at [501, 711] on link "Ship List - Outbound.jpg" at bounding box center [468, 705] width 130 height 14
click at [472, 619] on link "Return Fedex.pdf" at bounding box center [450, 619] width 93 height 14
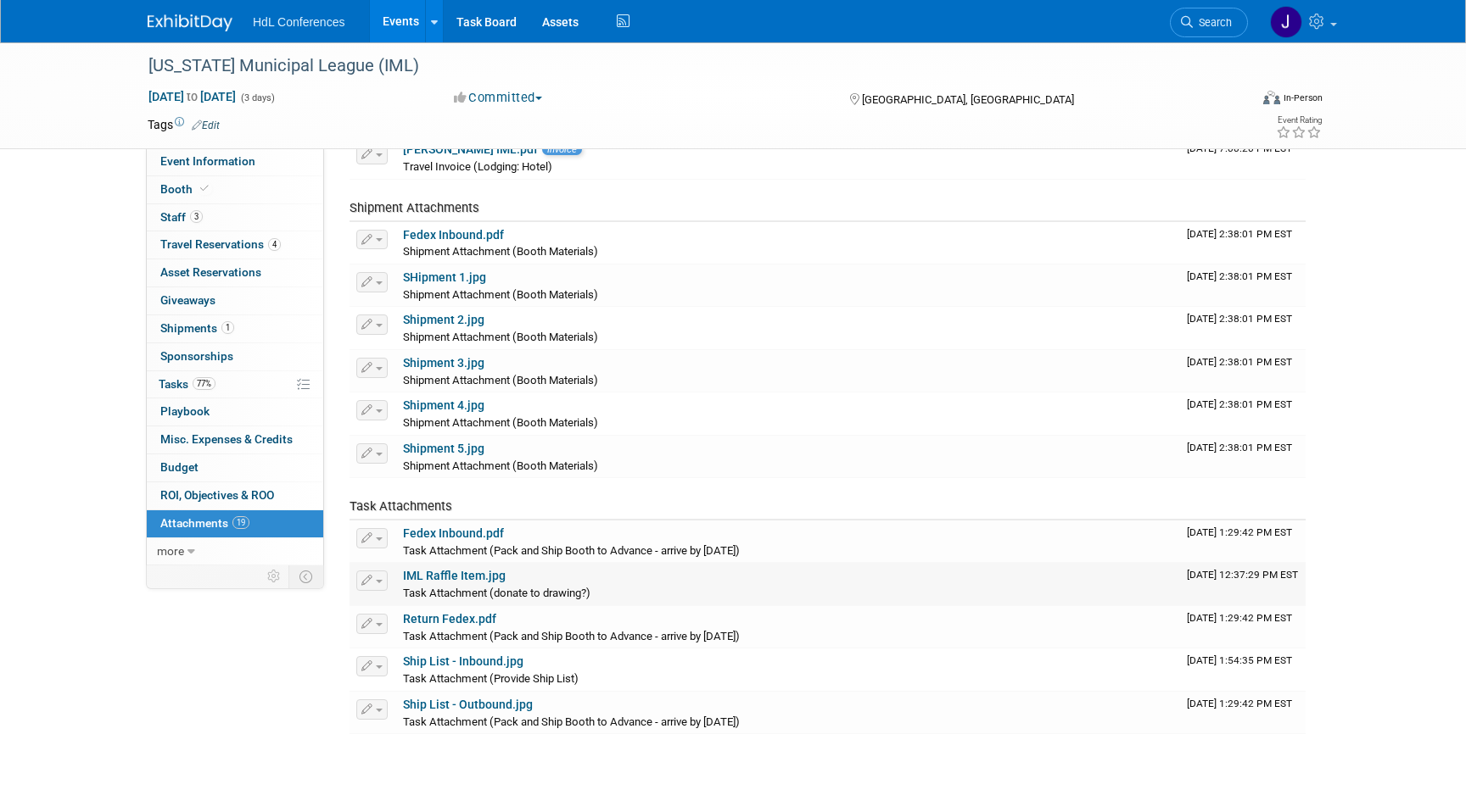
click at [479, 576] on link "IML Raffle Item.jpg" at bounding box center [455, 576] width 103 height 14
click at [470, 575] on link "IML Raffle Item.jpg" at bounding box center [455, 576] width 103 height 14
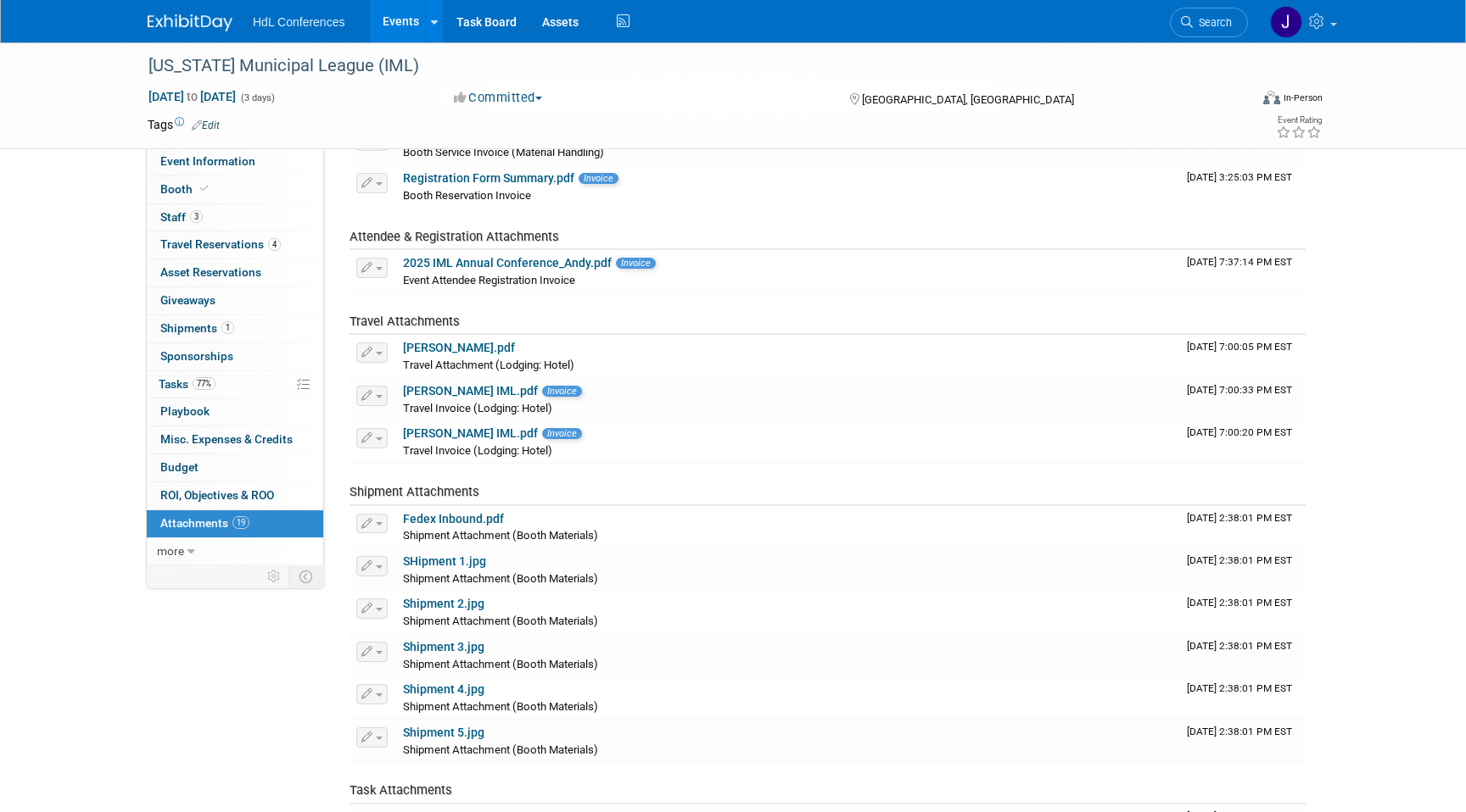
scroll to position [264, 0]
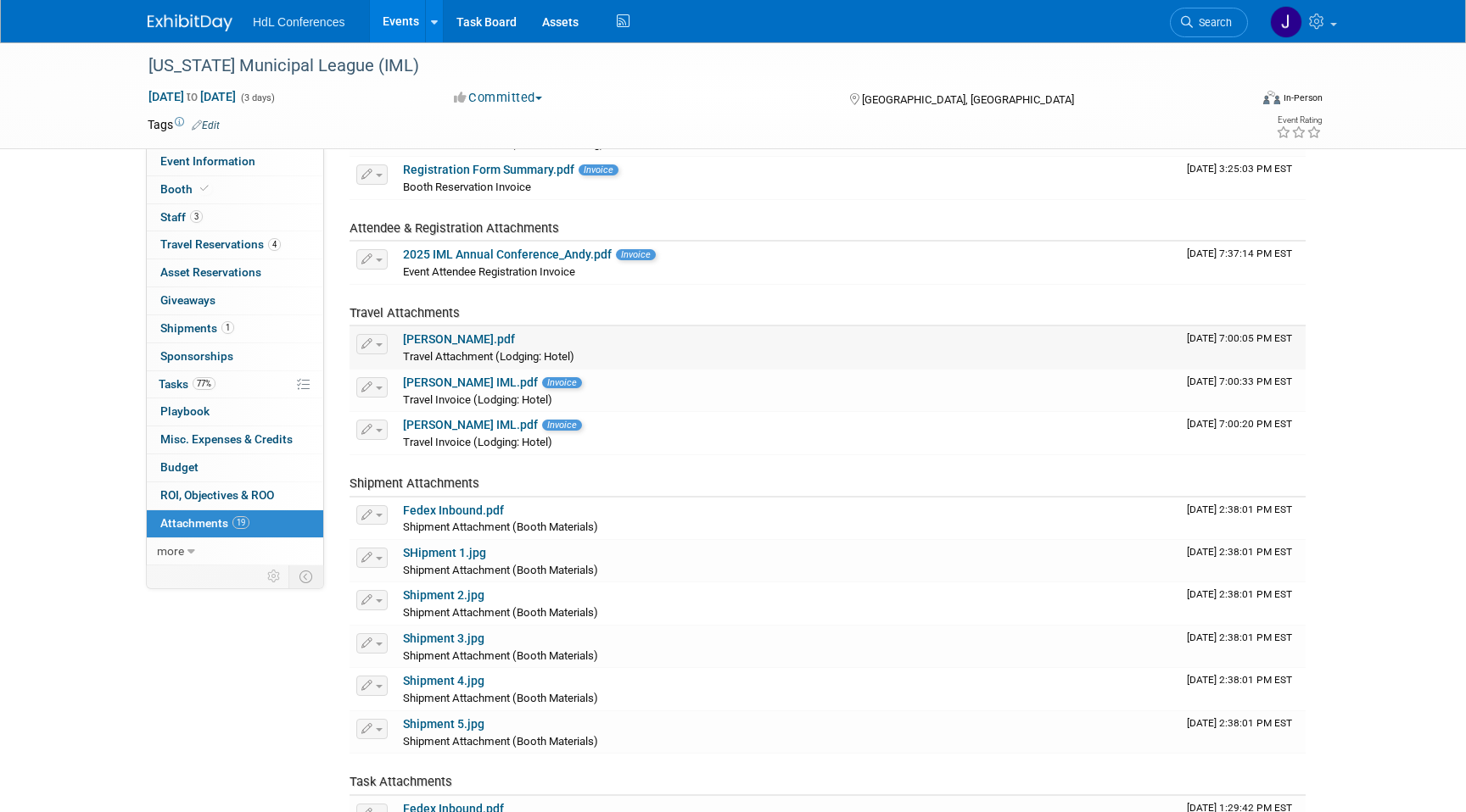
click at [422, 333] on link "[PERSON_NAME].pdf" at bounding box center [459, 340] width 112 height 14
click at [467, 381] on link "[PERSON_NAME] IML.pdf" at bounding box center [471, 382] width 135 height 14
click at [500, 428] on link "[PERSON_NAME] IML.pdf" at bounding box center [471, 425] width 135 height 14
click at [442, 337] on link "[PERSON_NAME].pdf" at bounding box center [459, 340] width 112 height 14
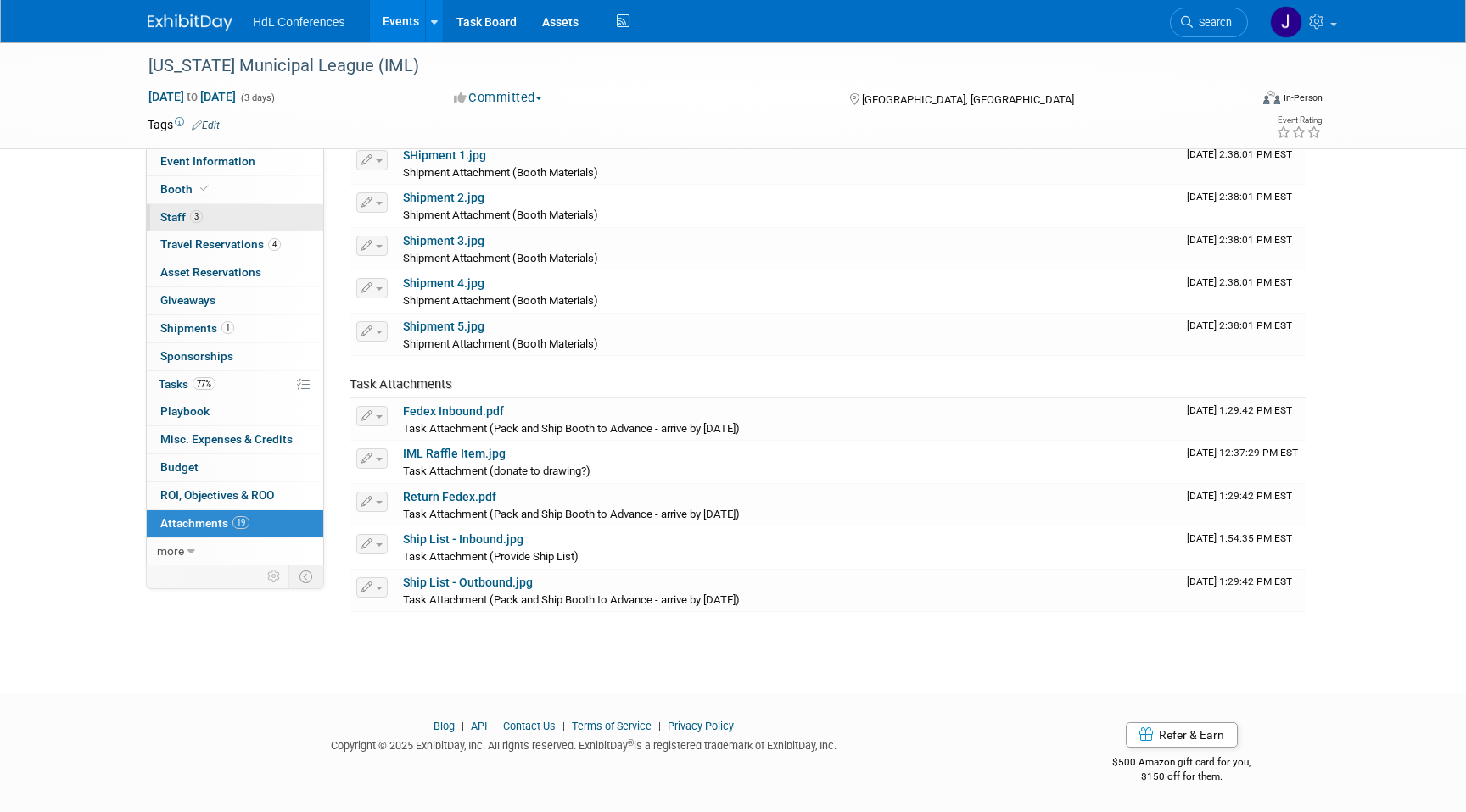
click at [233, 215] on link "3 Staff 3" at bounding box center [235, 217] width 176 height 27
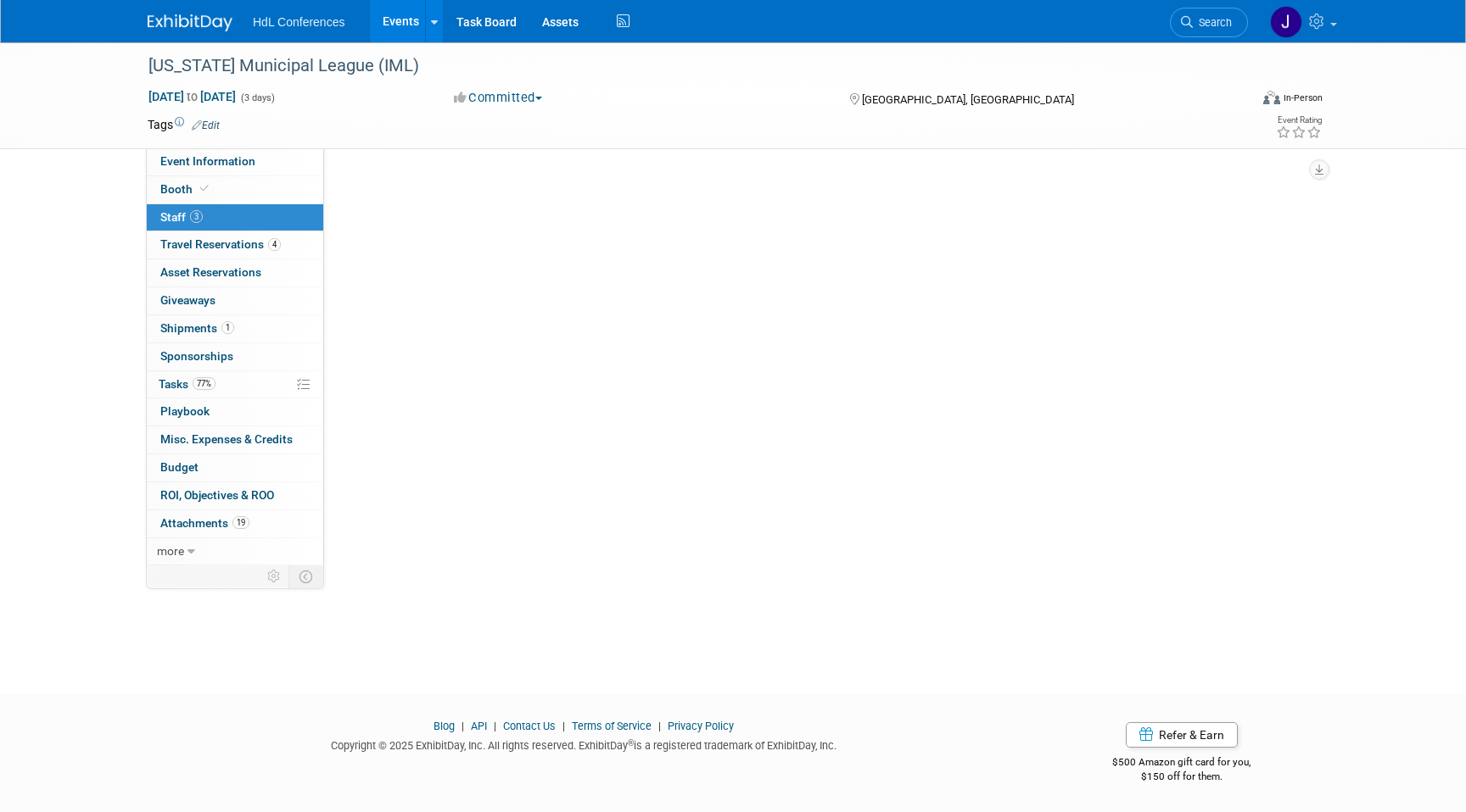
scroll to position [0, 0]
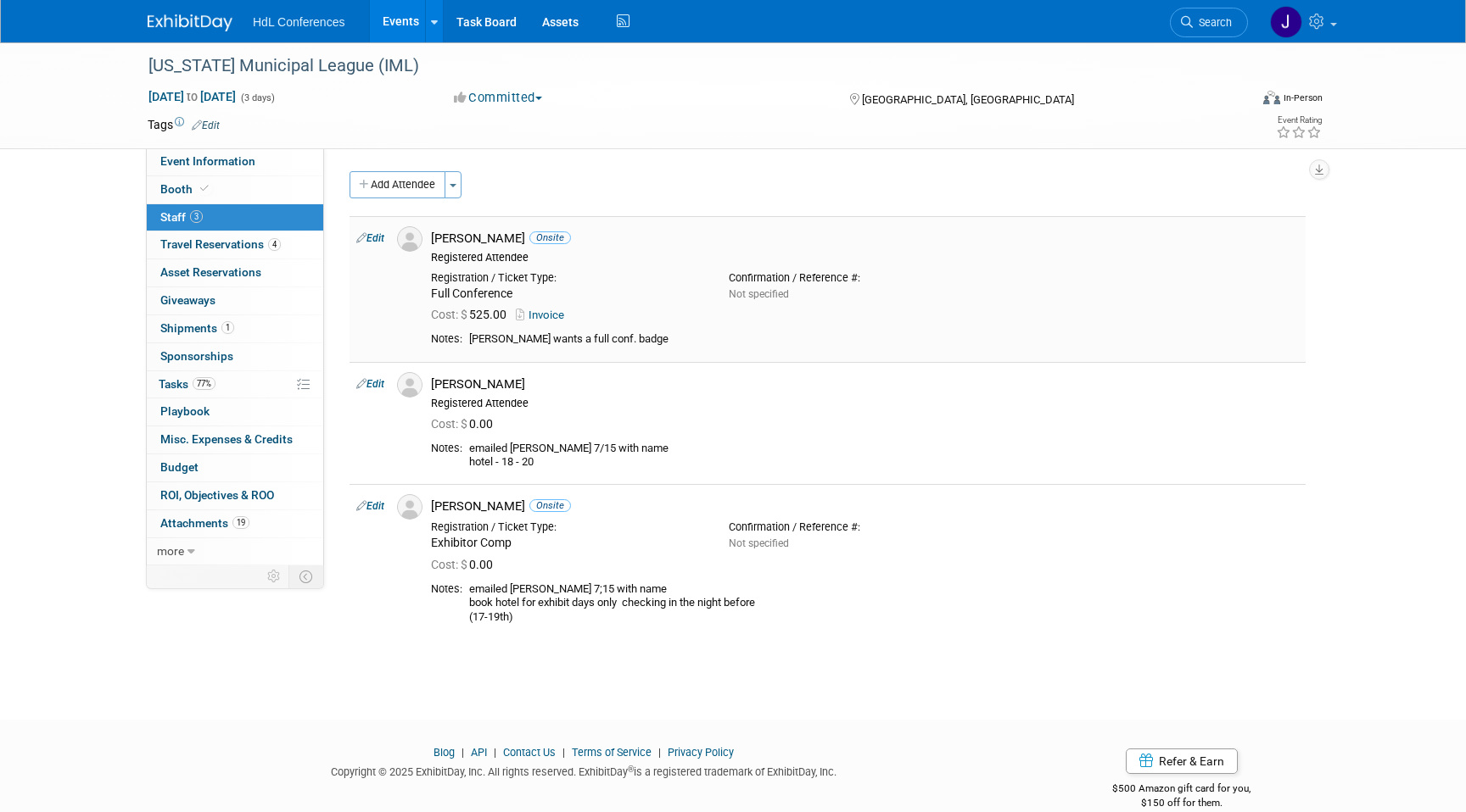
click at [552, 314] on link "Invoice" at bounding box center [544, 315] width 55 height 13
click at [268, 245] on span "4" at bounding box center [274, 245] width 13 height 13
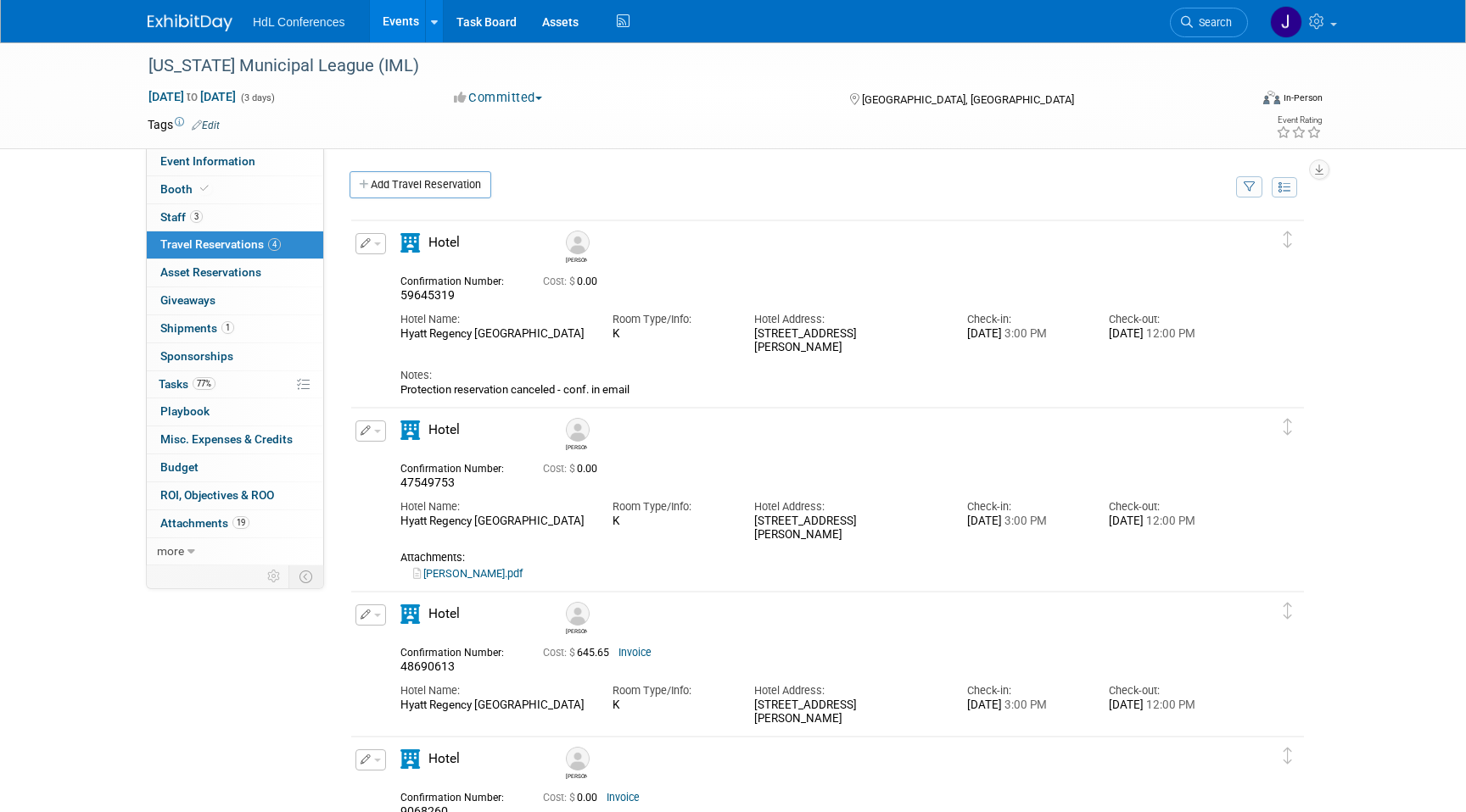
click at [435, 576] on link "[PERSON_NAME].pdf" at bounding box center [468, 573] width 109 height 13
click at [185, 159] on span "Event Information" at bounding box center [208, 161] width 95 height 14
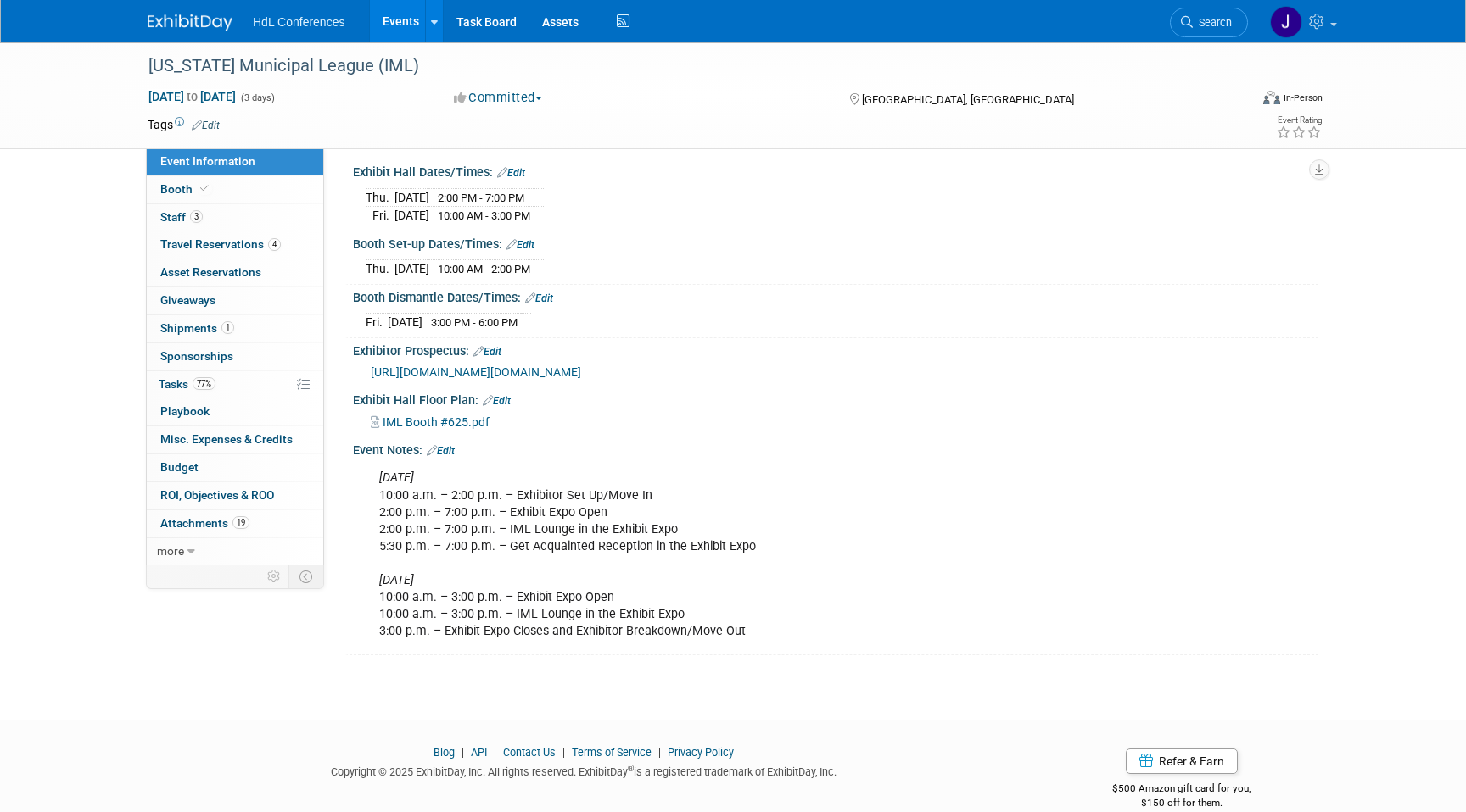
scroll to position [297, 0]
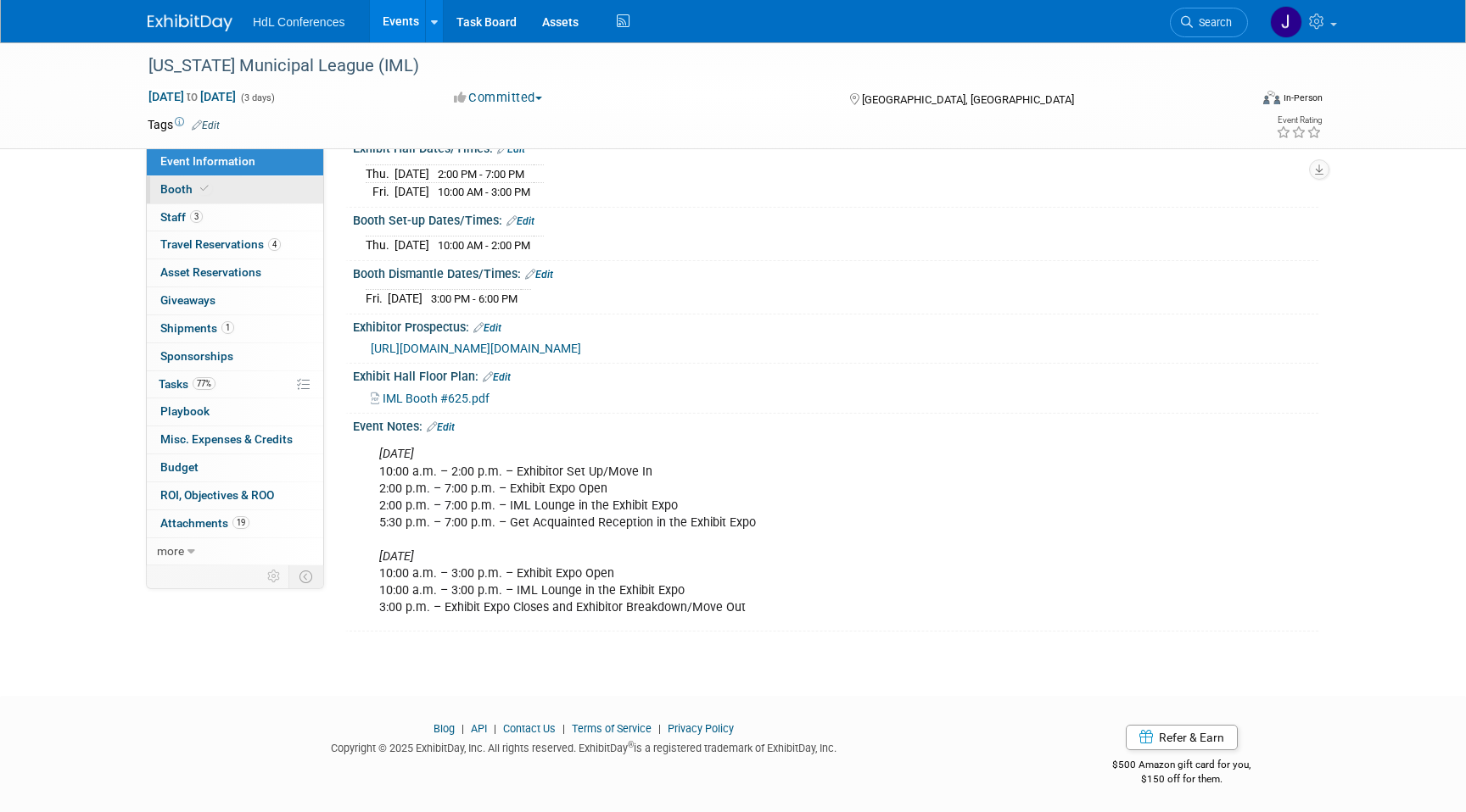
click at [192, 198] on link "Booth" at bounding box center [235, 189] width 176 height 27
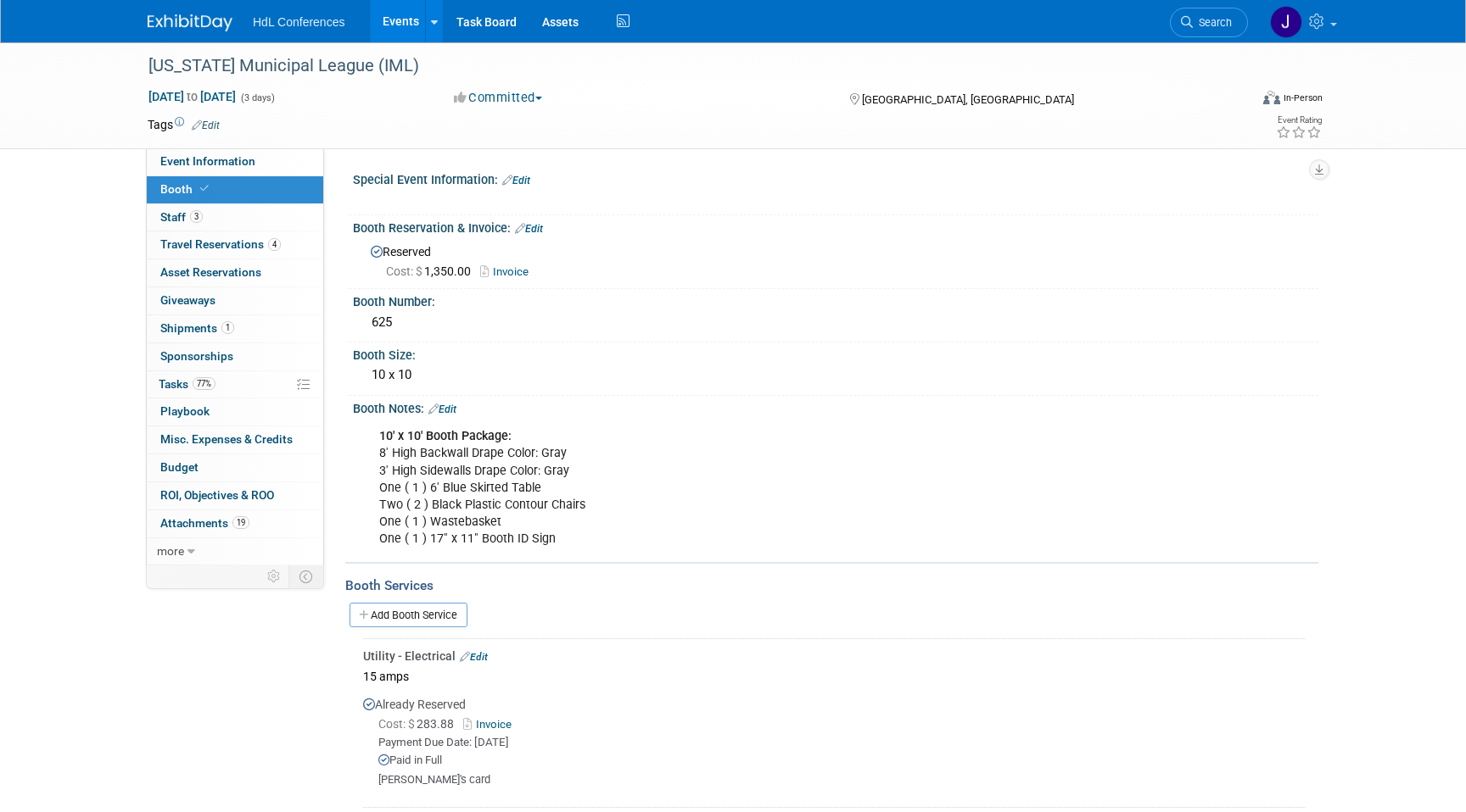
click at [172, 12] on link at bounding box center [200, 15] width 105 height 14
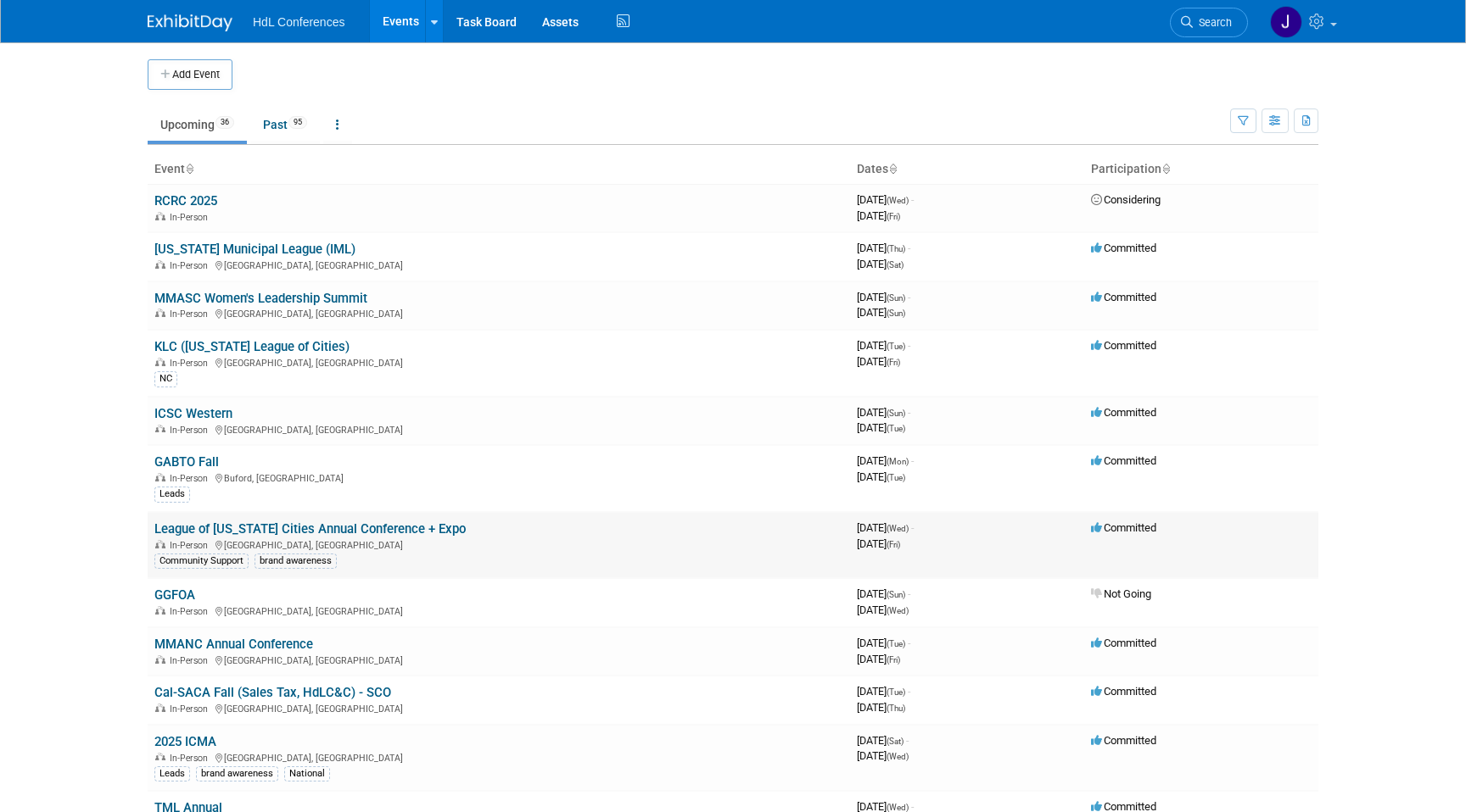
click at [230, 527] on link "League of [US_STATE] Cities Annual Conference + Expo" at bounding box center [310, 529] width 311 height 15
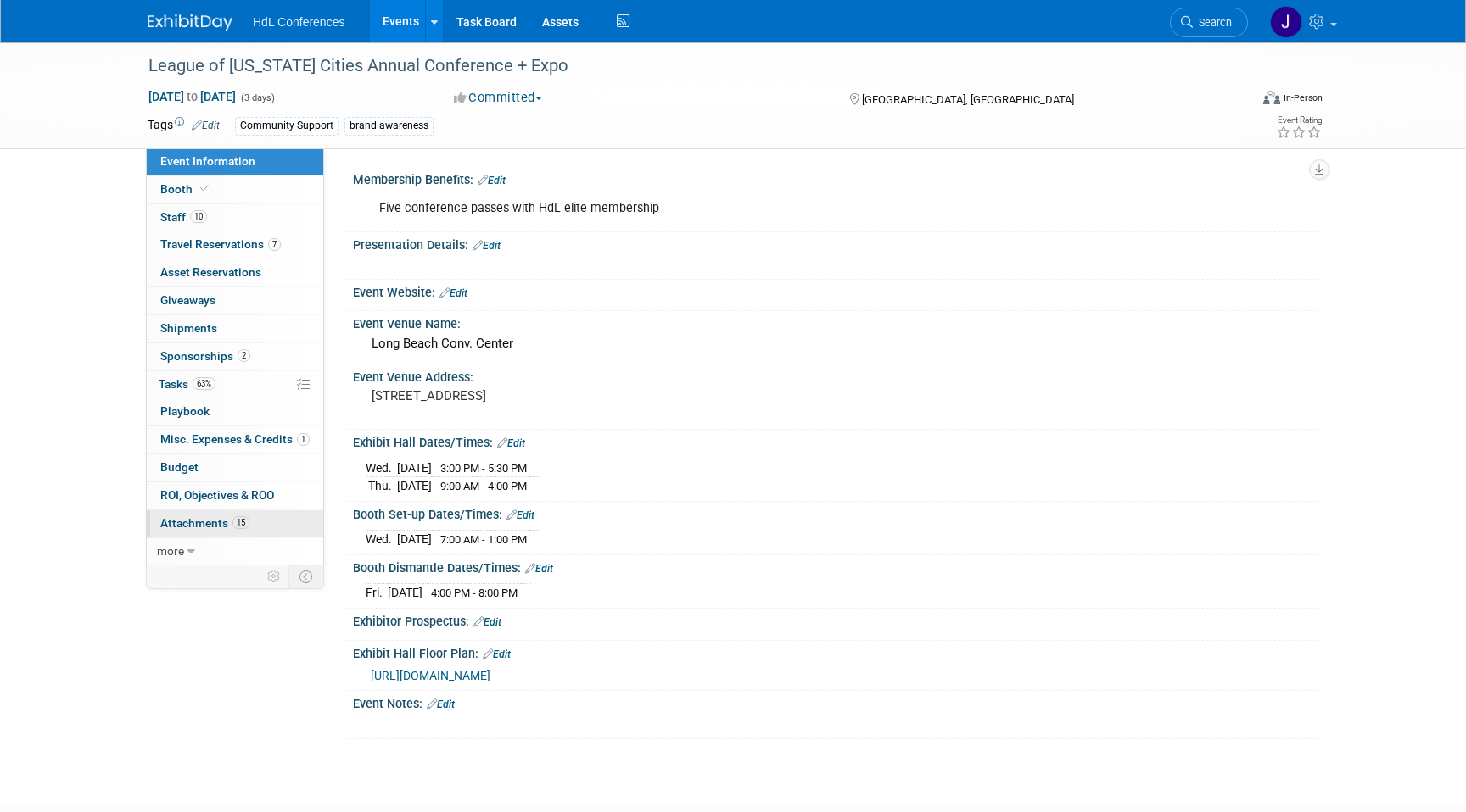
click at [246, 512] on link "15 Attachments 15" at bounding box center [235, 523] width 176 height 27
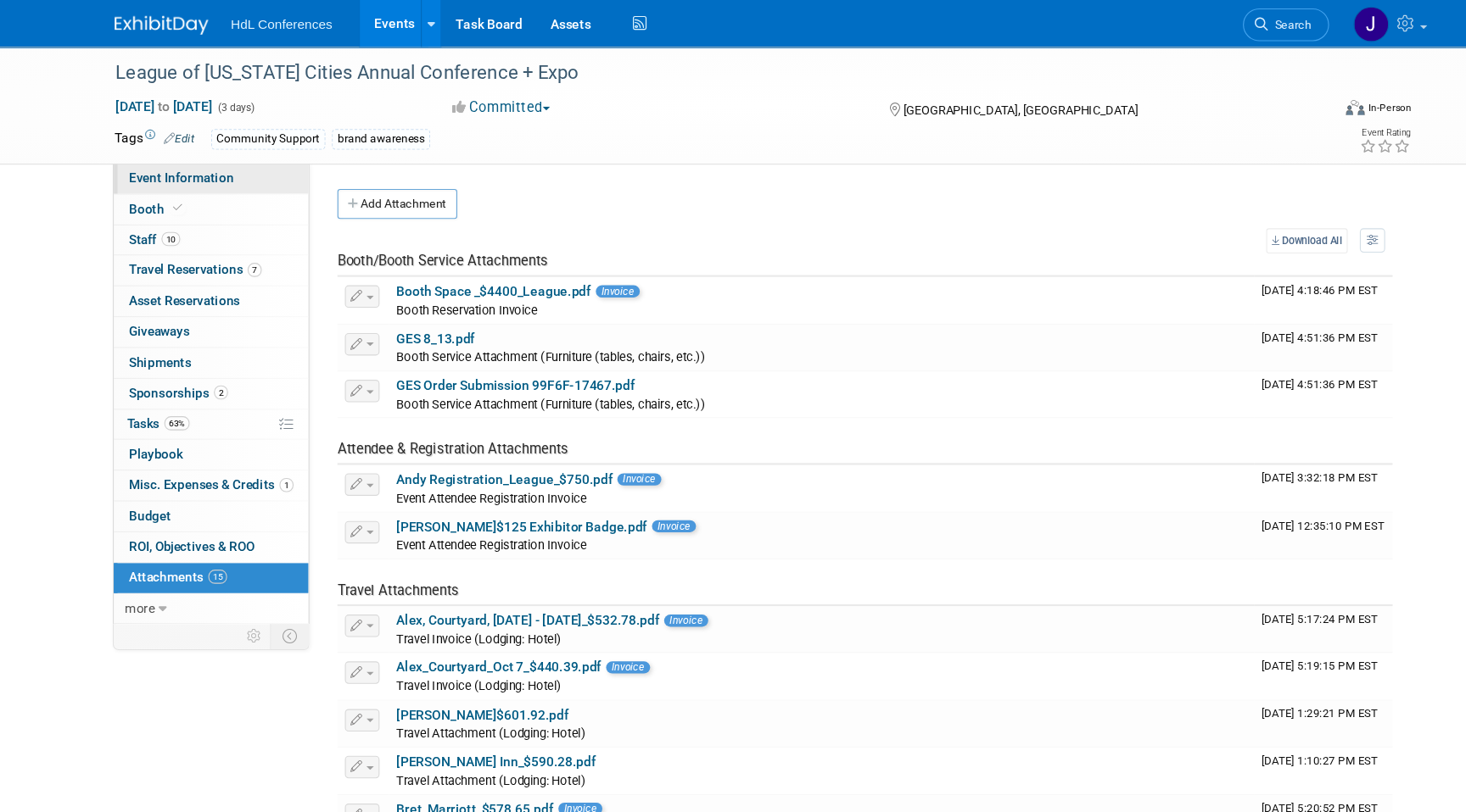
click at [228, 155] on span "Event Information" at bounding box center [208, 161] width 95 height 14
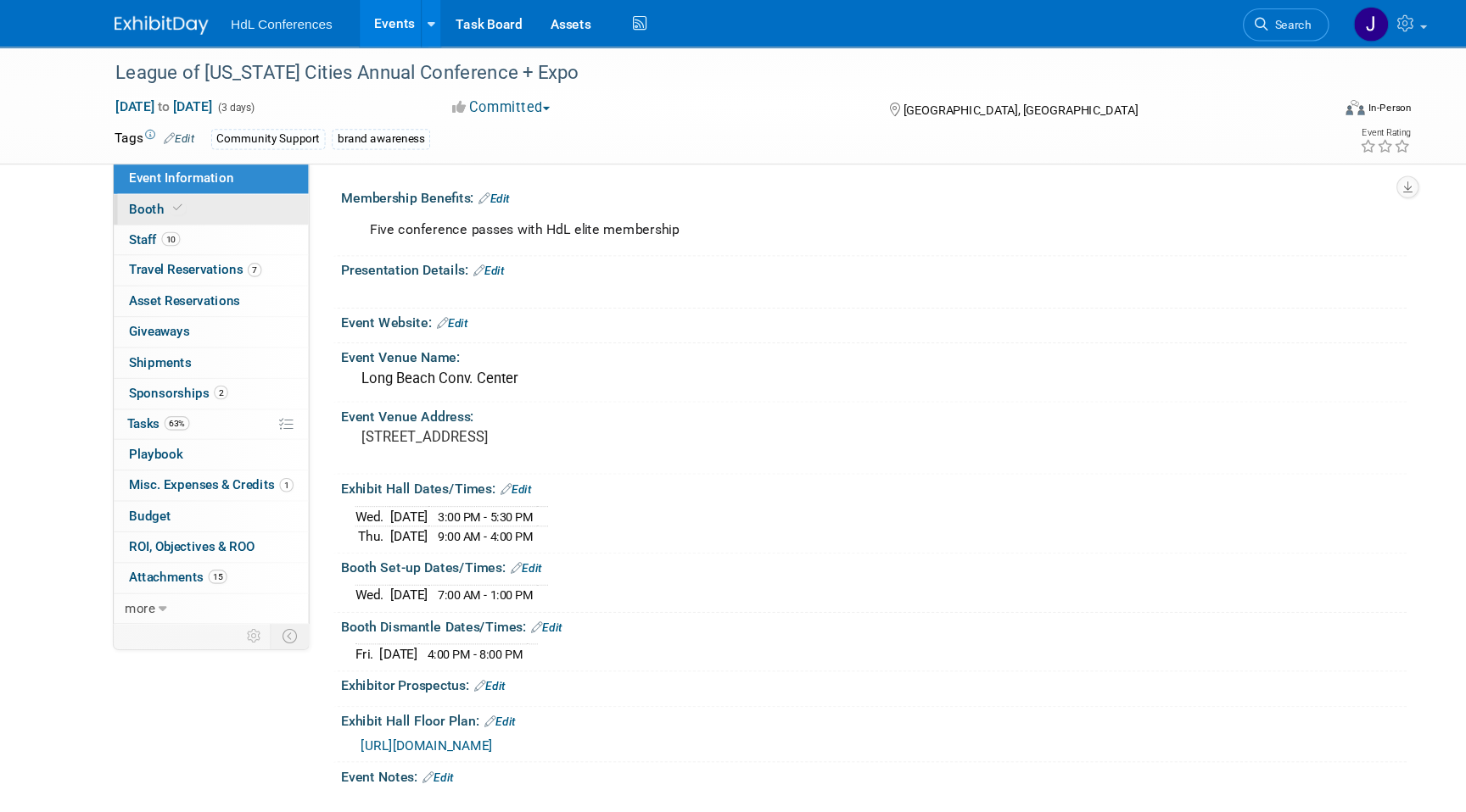
click at [243, 193] on link "Booth" at bounding box center [235, 189] width 176 height 27
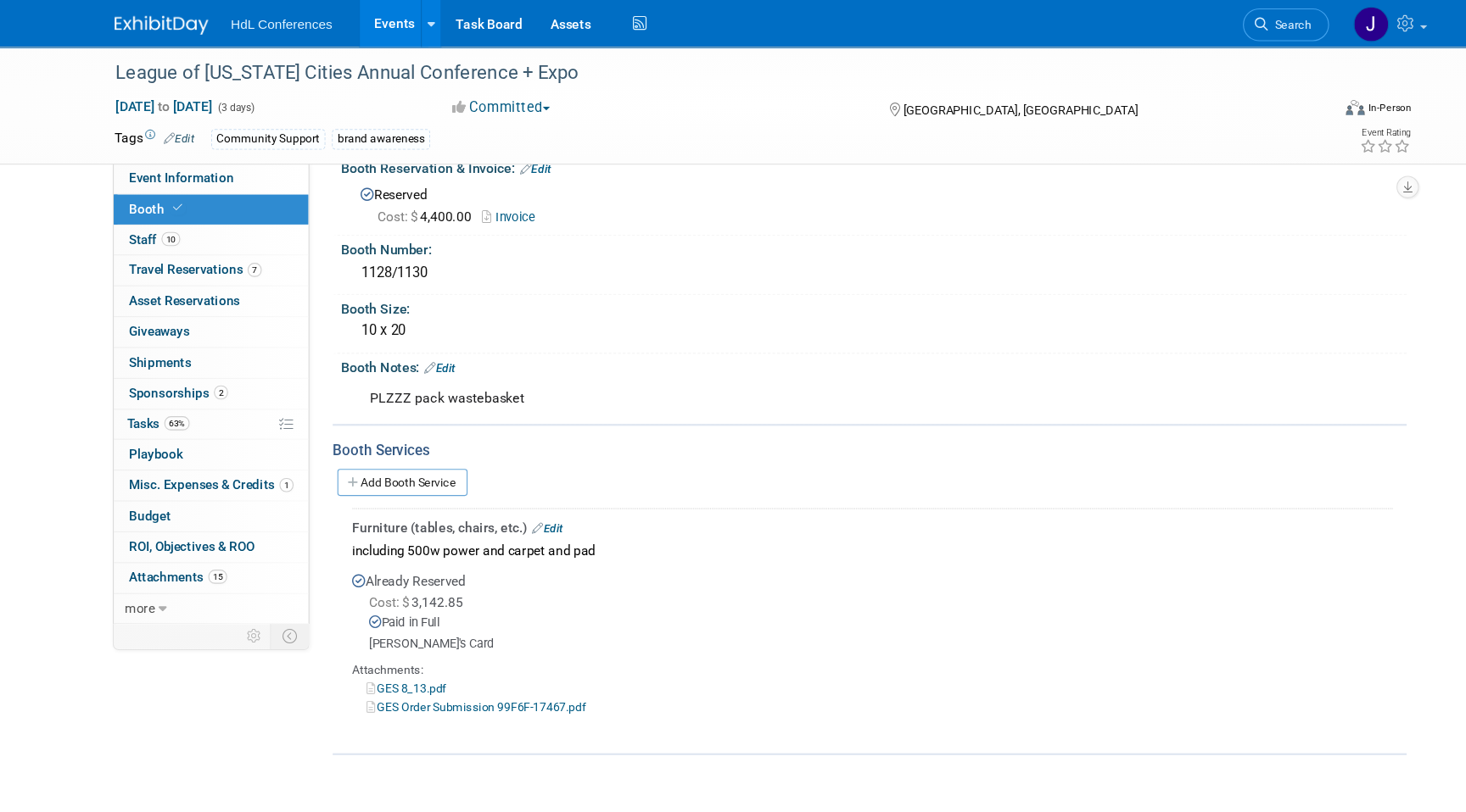
scroll to position [55, 0]
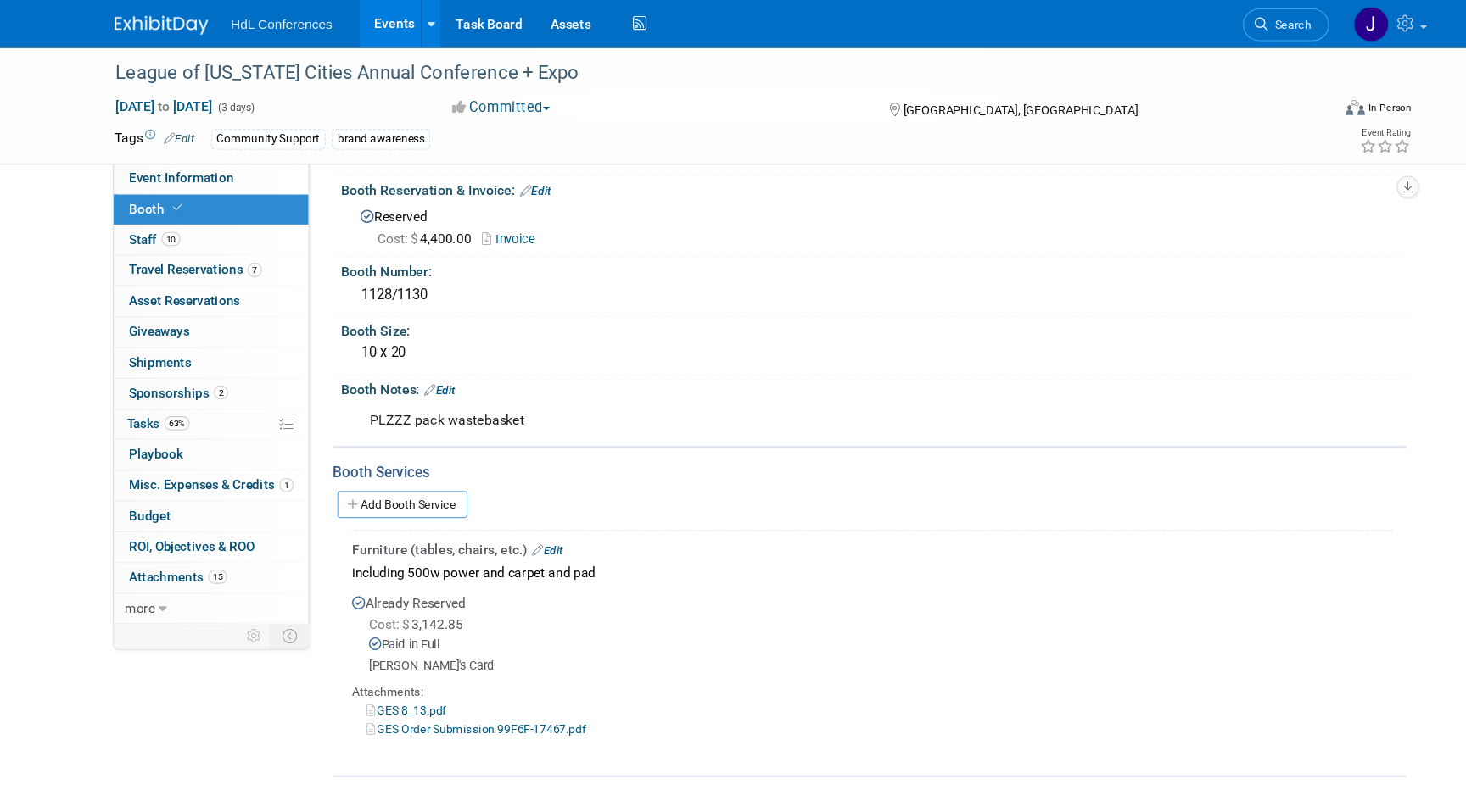
click at [453, 659] on link "GES Order Submission 99F6F-17467.pdf" at bounding box center [474, 660] width 198 height 13
click at [400, 639] on link "GES 8_13.pdf" at bounding box center [411, 644] width 72 height 13
